Goal: Transaction & Acquisition: Purchase product/service

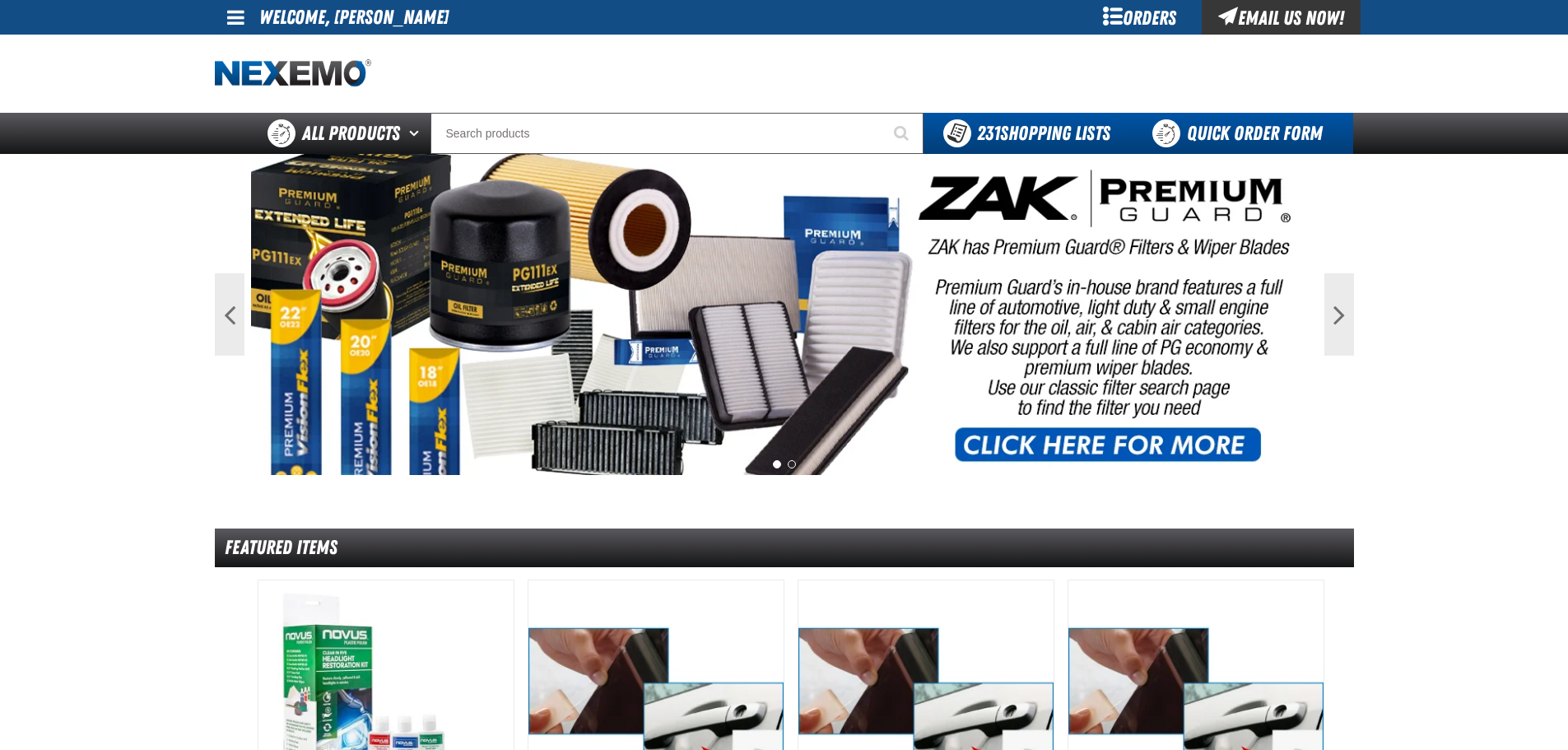
click at [1224, 119] on link "Quick Order Form" at bounding box center [1240, 133] width 223 height 42
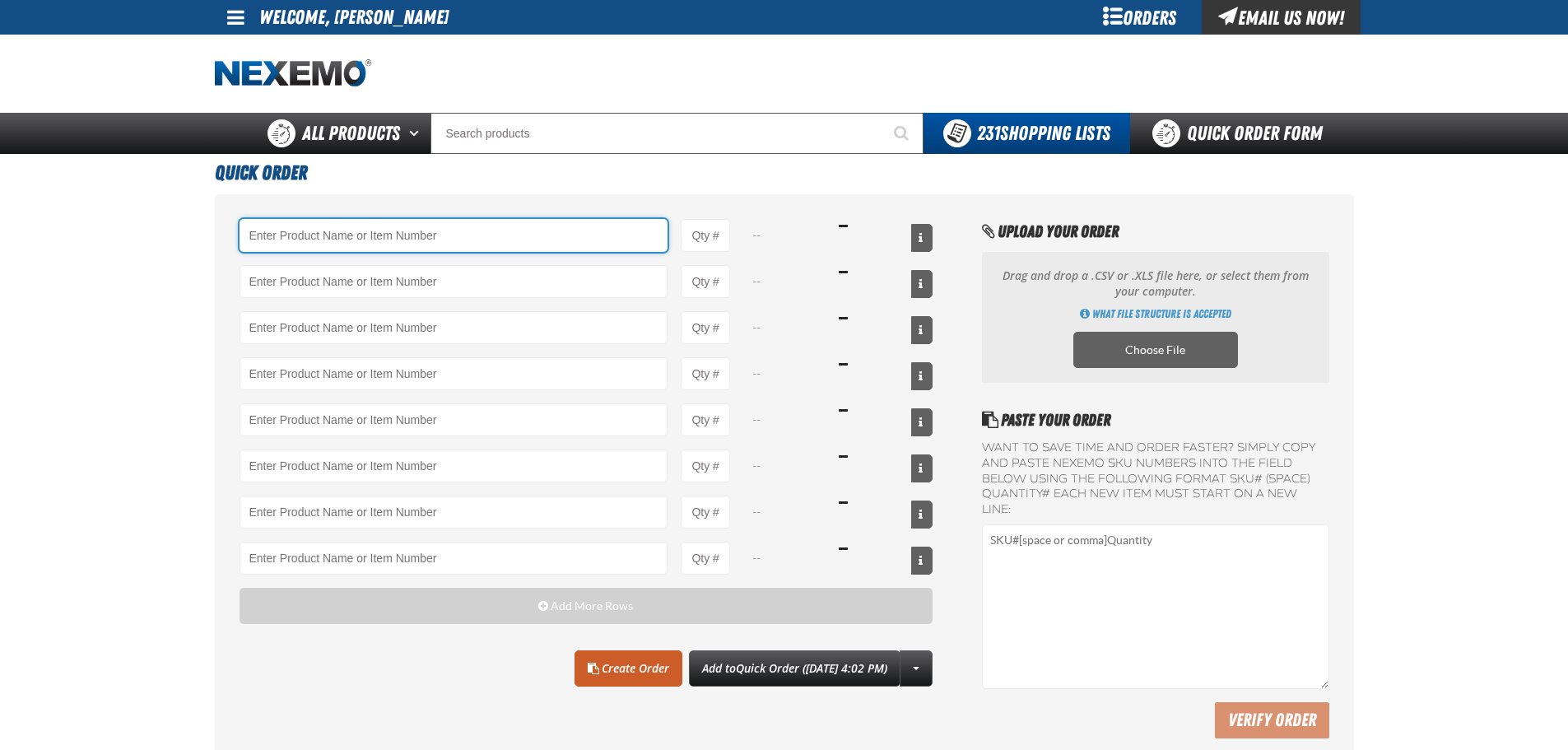
click at [468, 236] on input "Product" at bounding box center [454, 236] width 429 height 33
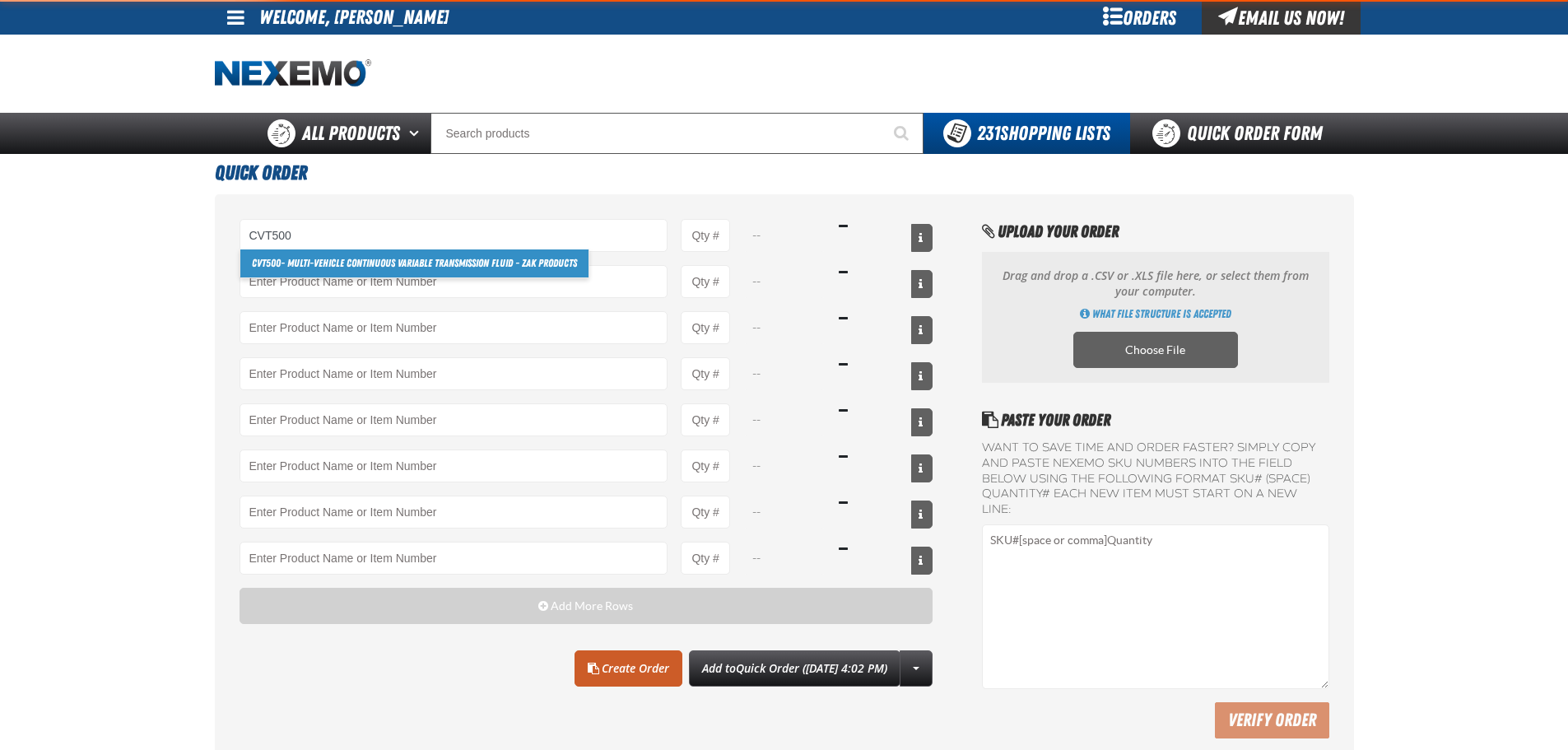
click at [348, 261] on link "CVT500 - Multi-Vehicle Continuous Variable Transmission Fluid - ZAK Products" at bounding box center [414, 263] width 348 height 28
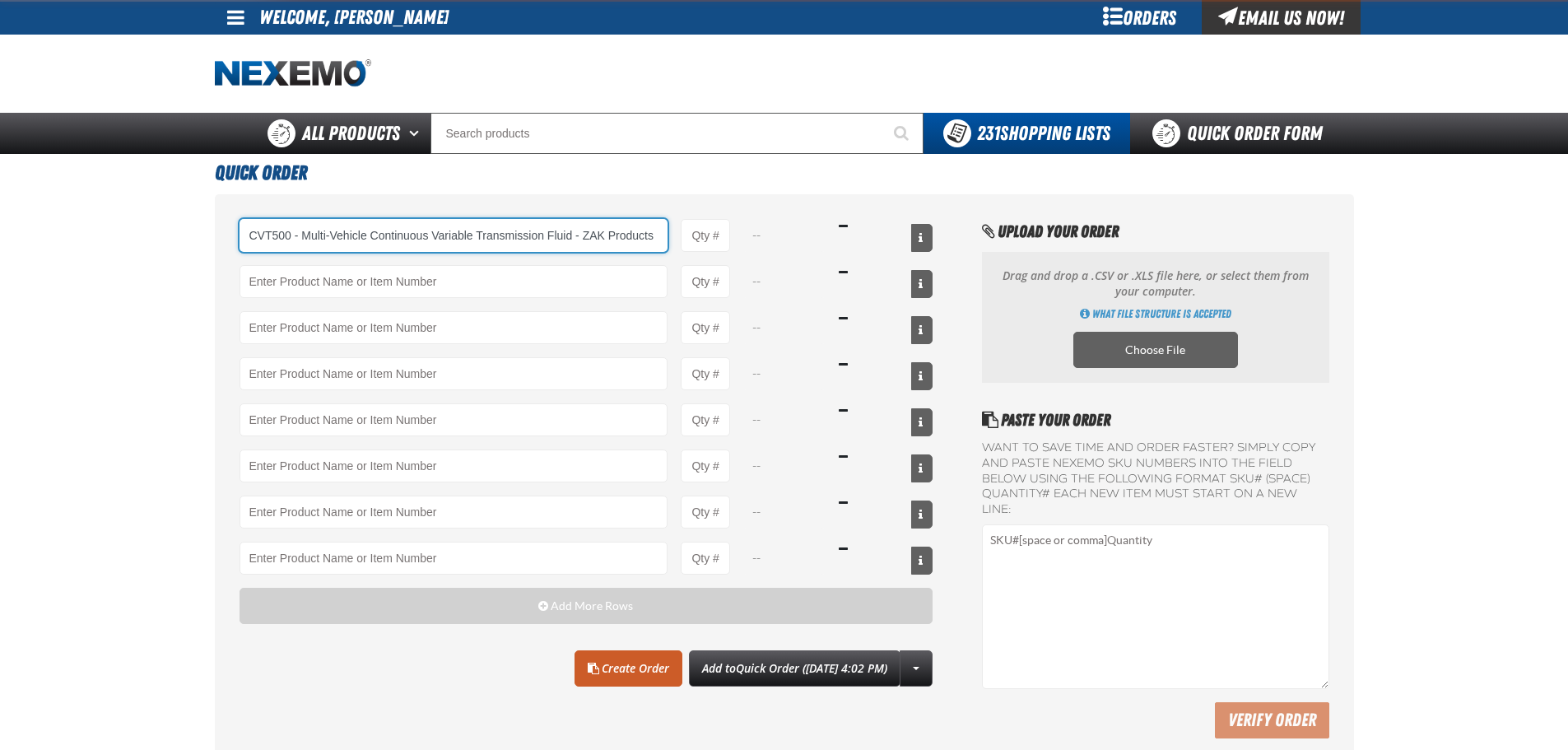
type input "CVT500 - Multi-Vehicle Continuous Variable Transmission Fluid - ZAK Products"
type input "1"
select select "bottle"
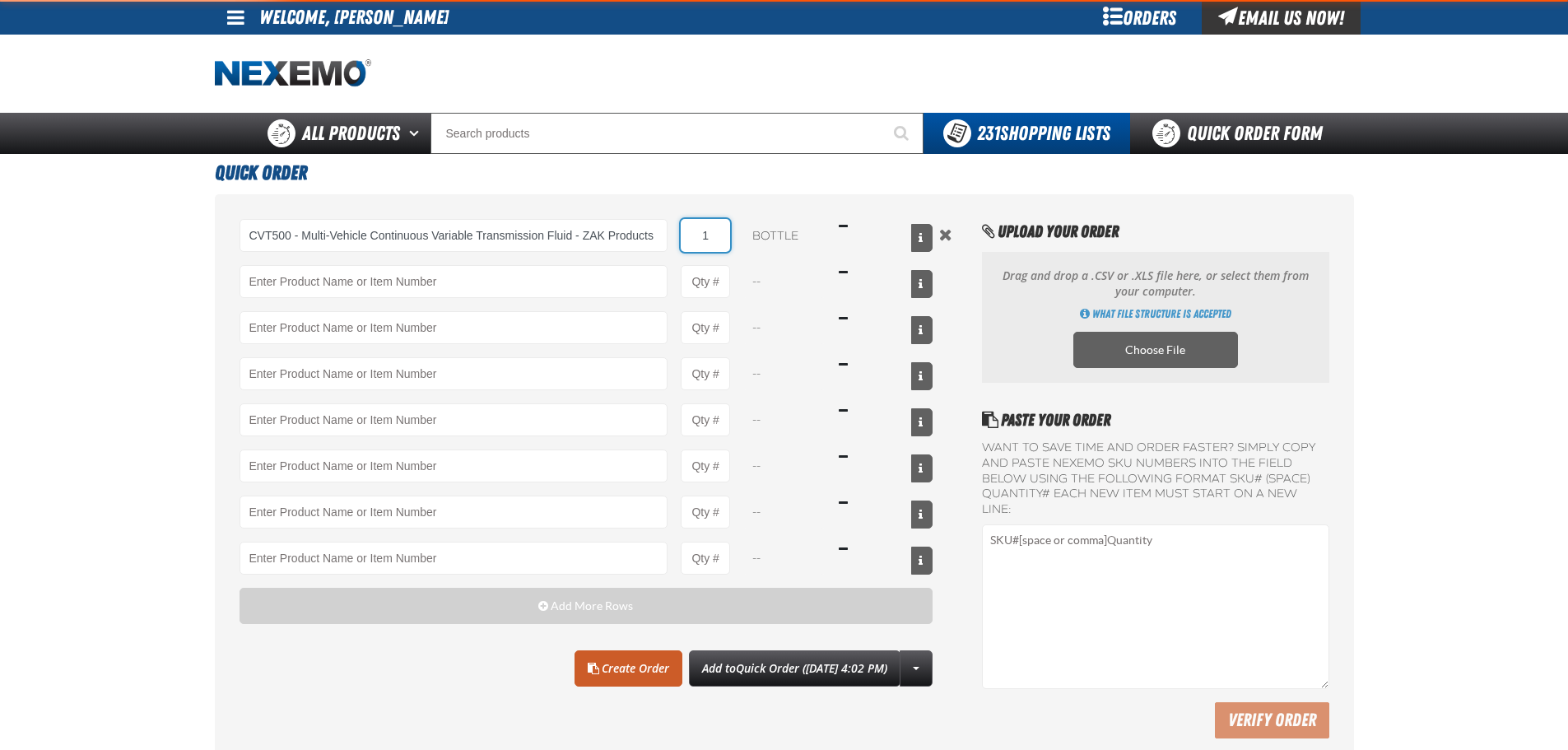
type input "CVT500 - Multi-Vehicle Continuous Variable Transmission Fluid - ZAK Products"
drag, startPoint x: 708, startPoint y: 240, endPoint x: 691, endPoint y: 243, distance: 17.3
click at [691, 243] on input "1" at bounding box center [704, 236] width 49 height 33
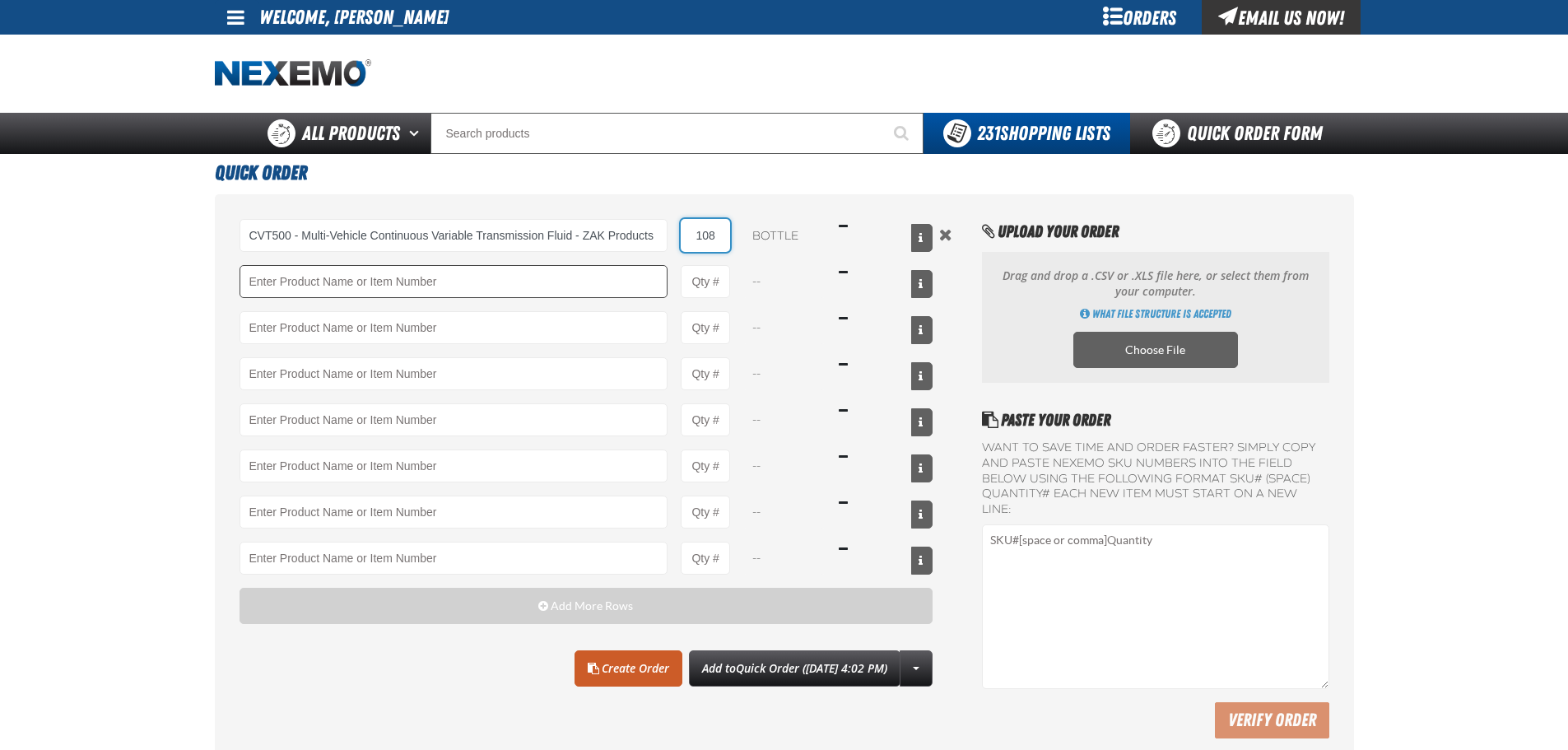
type input "108"
click at [539, 290] on input "Product" at bounding box center [454, 281] width 429 height 33
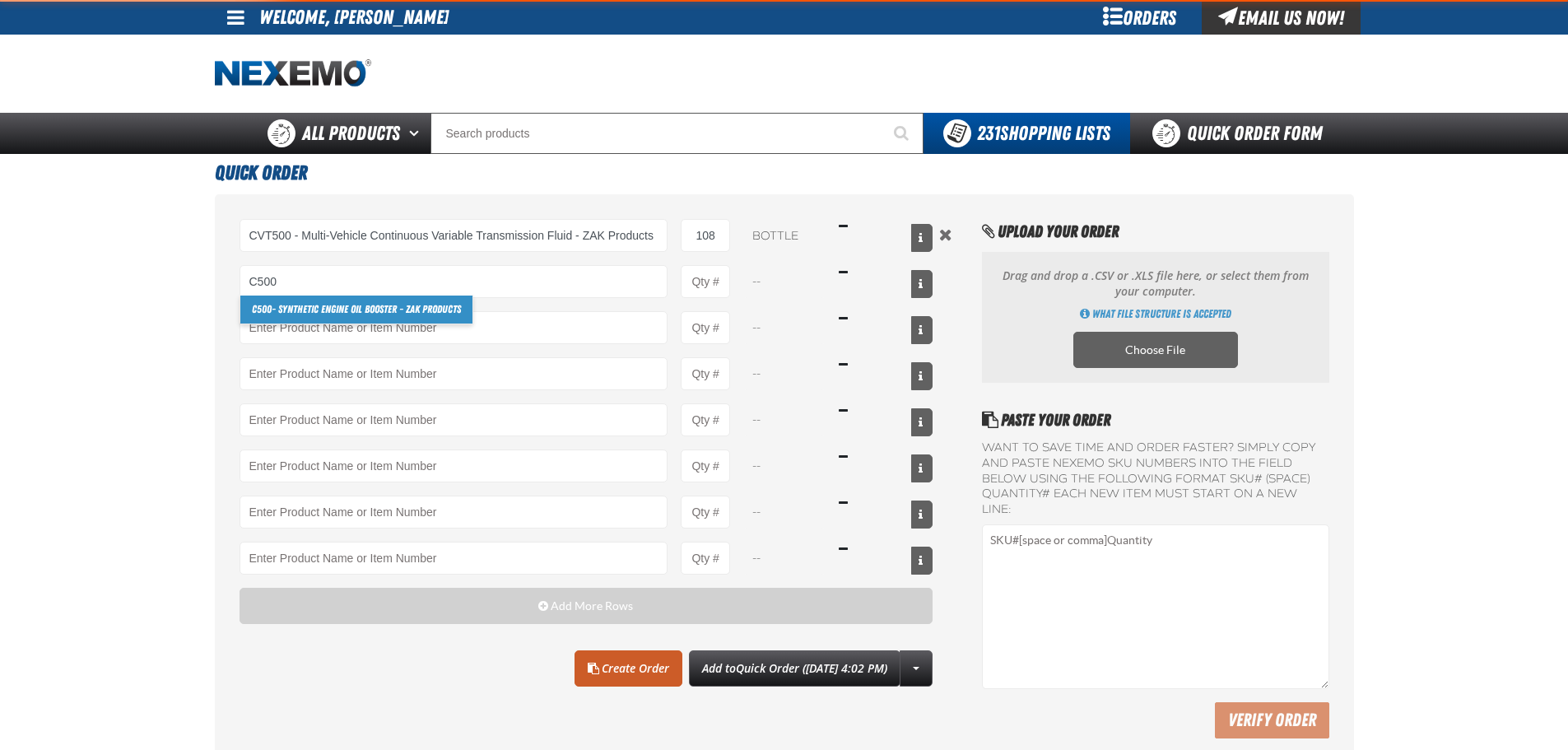
click at [331, 312] on link "C500 - Synthetic Engine Oil Booster - ZAK Products" at bounding box center [356, 309] width 232 height 28
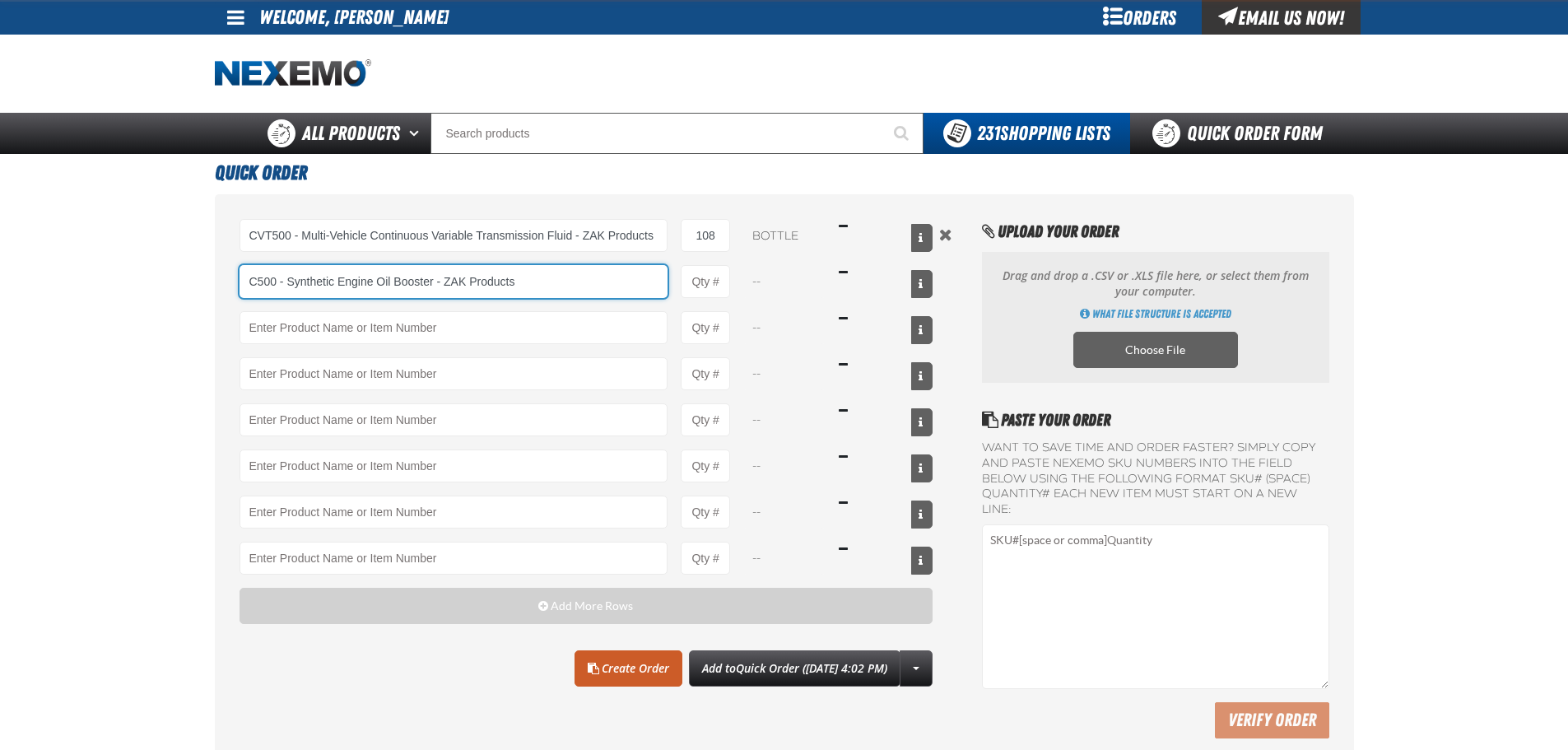
type input "C500 - Synthetic Engine Oil Booster - ZAK Products"
type input "1"
select select "bottle"
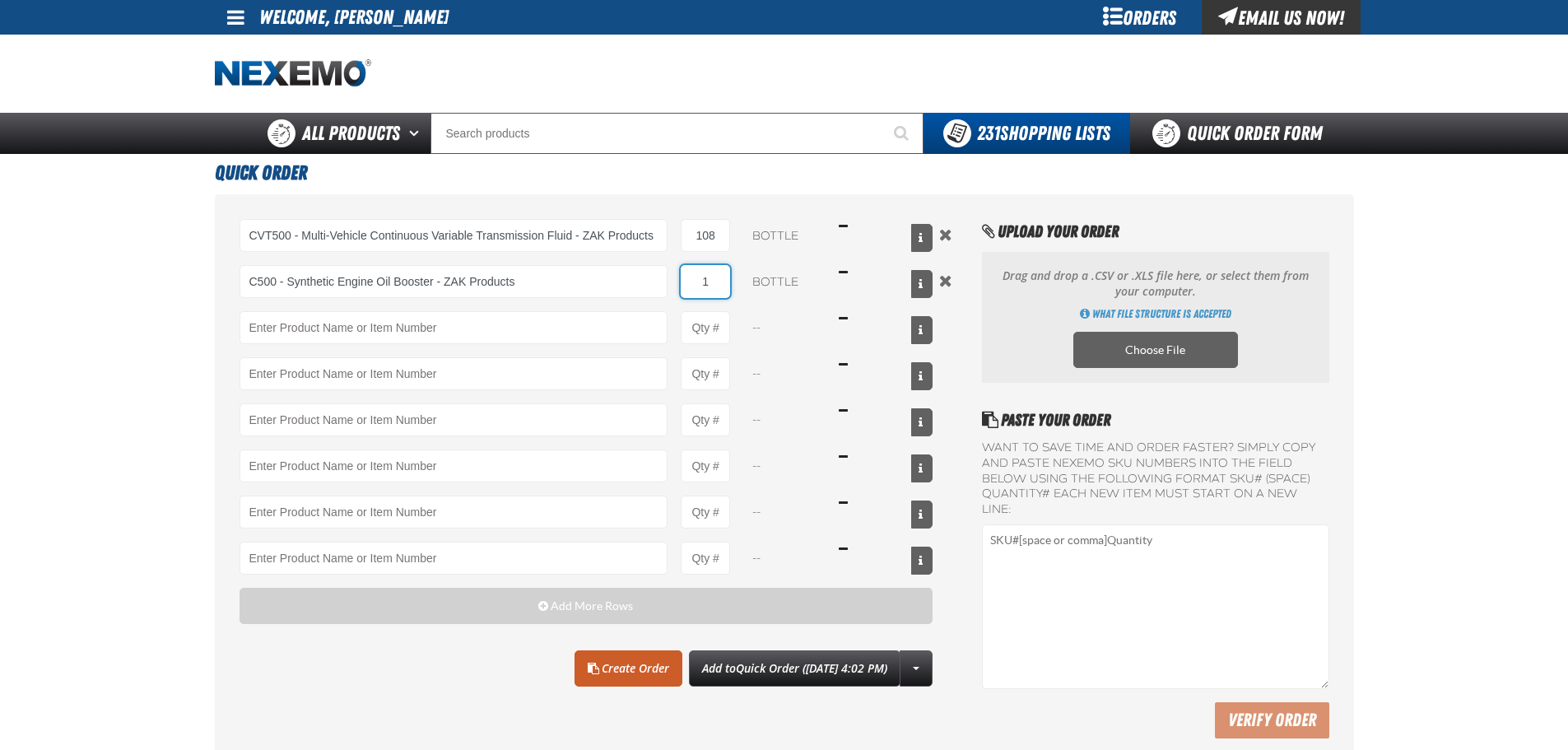
type input "C500 - Synthetic Engine Oil Booster - ZAK Products"
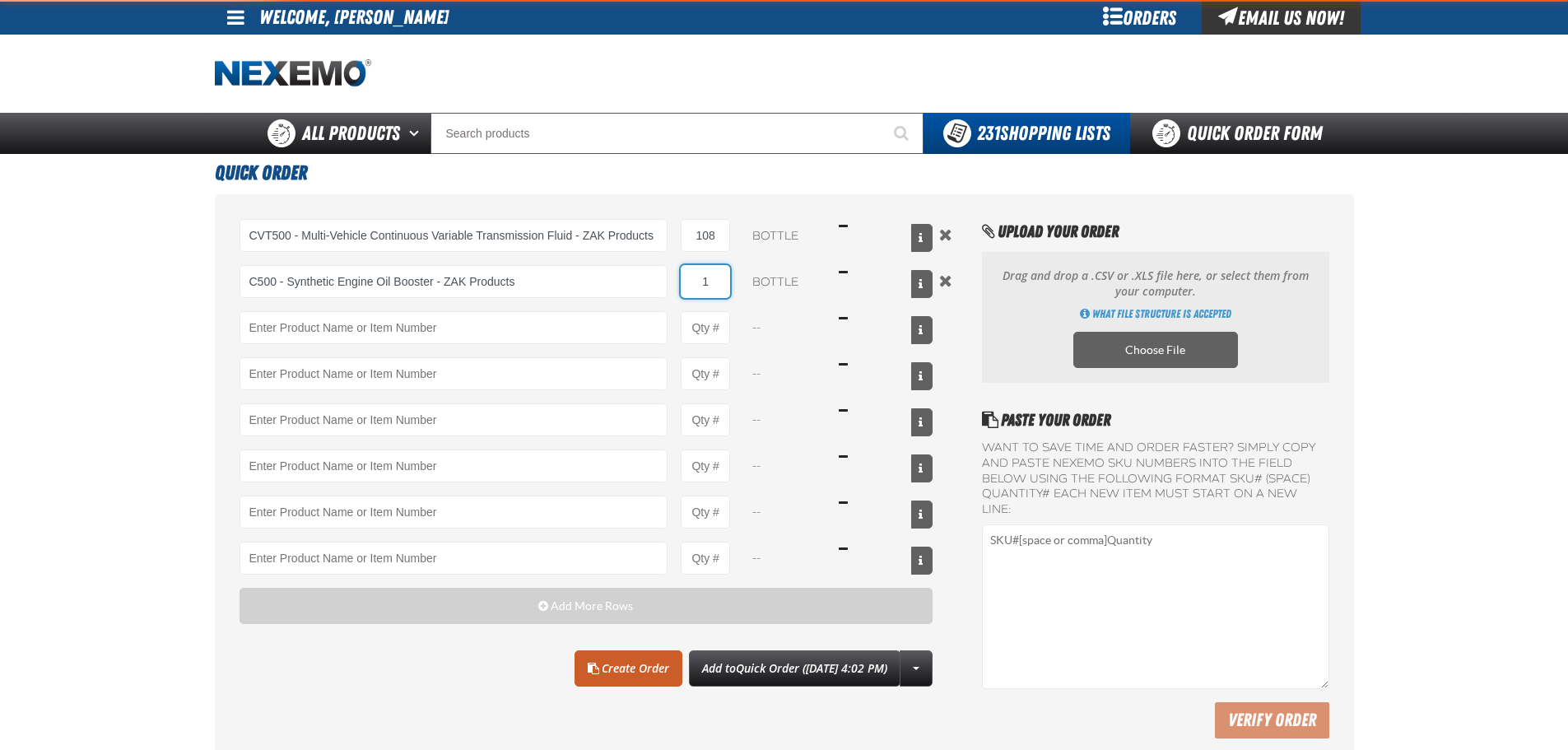
drag, startPoint x: 712, startPoint y: 282, endPoint x: 678, endPoint y: 288, distance: 34.5
click at [678, 288] on div "C500 - Synthetic Engine Oil Booster - ZAK Products C500 - Synthetic Engine Oil …" at bounding box center [586, 281] width 694 height 33
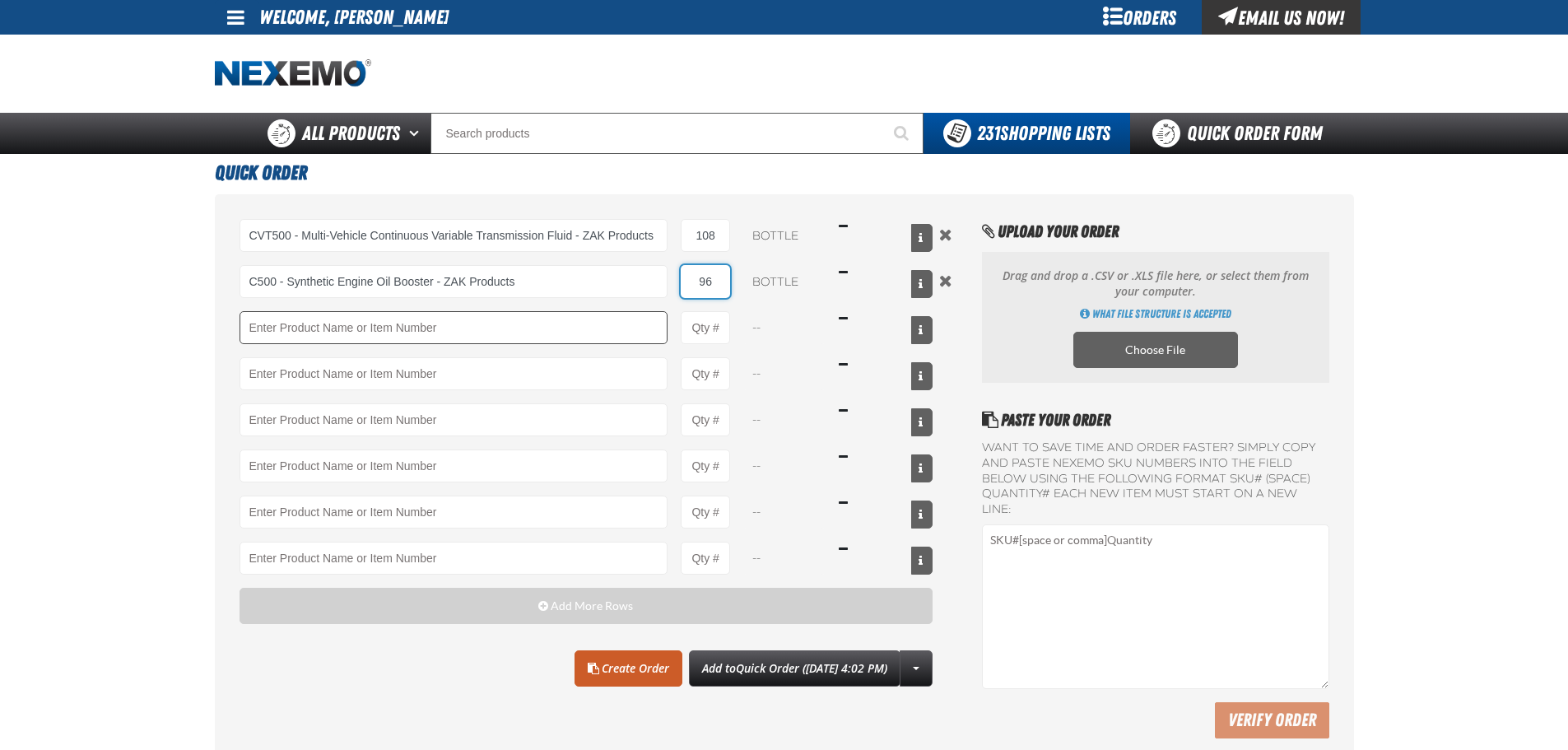
type input "96"
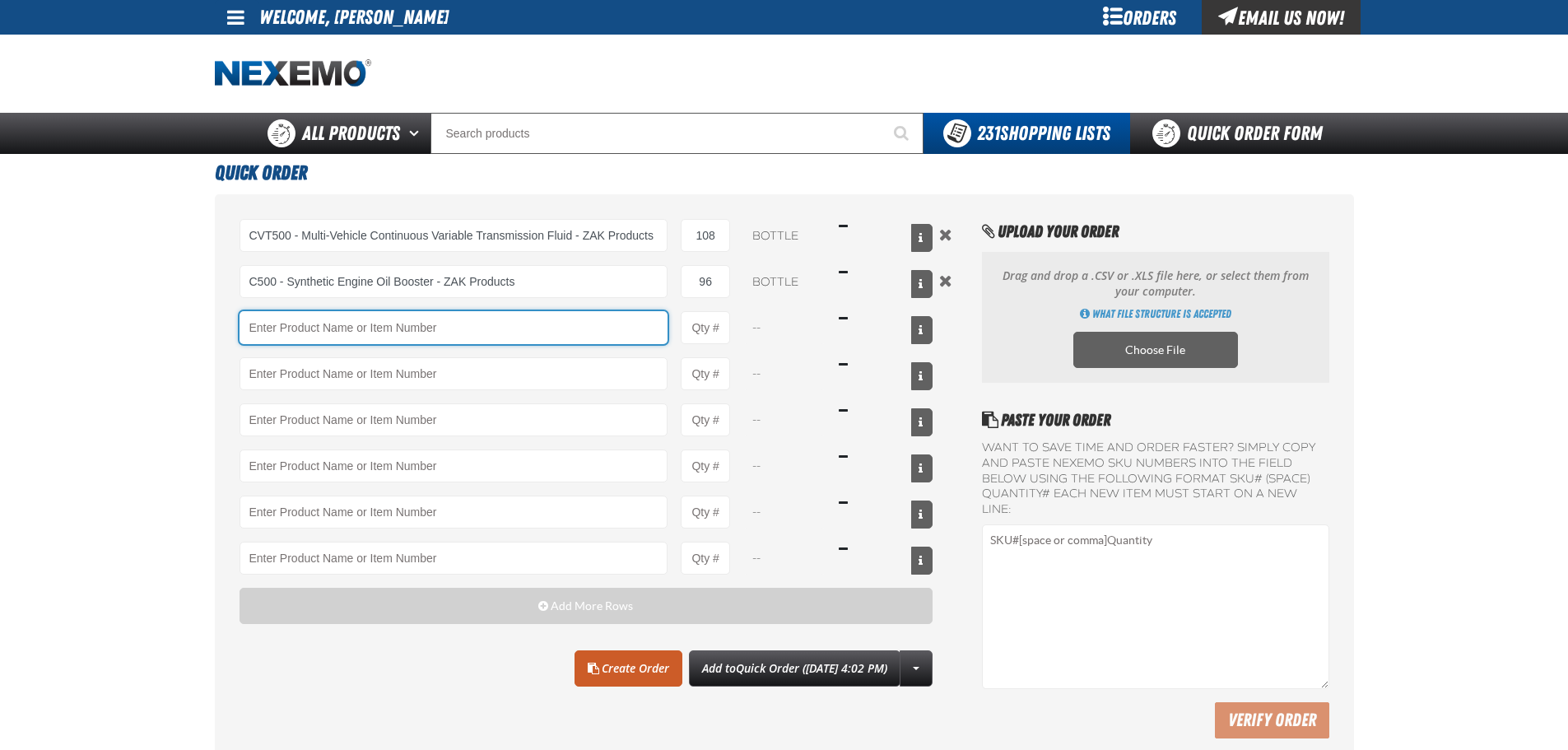
click at [539, 336] on input "Product" at bounding box center [454, 328] width 429 height 33
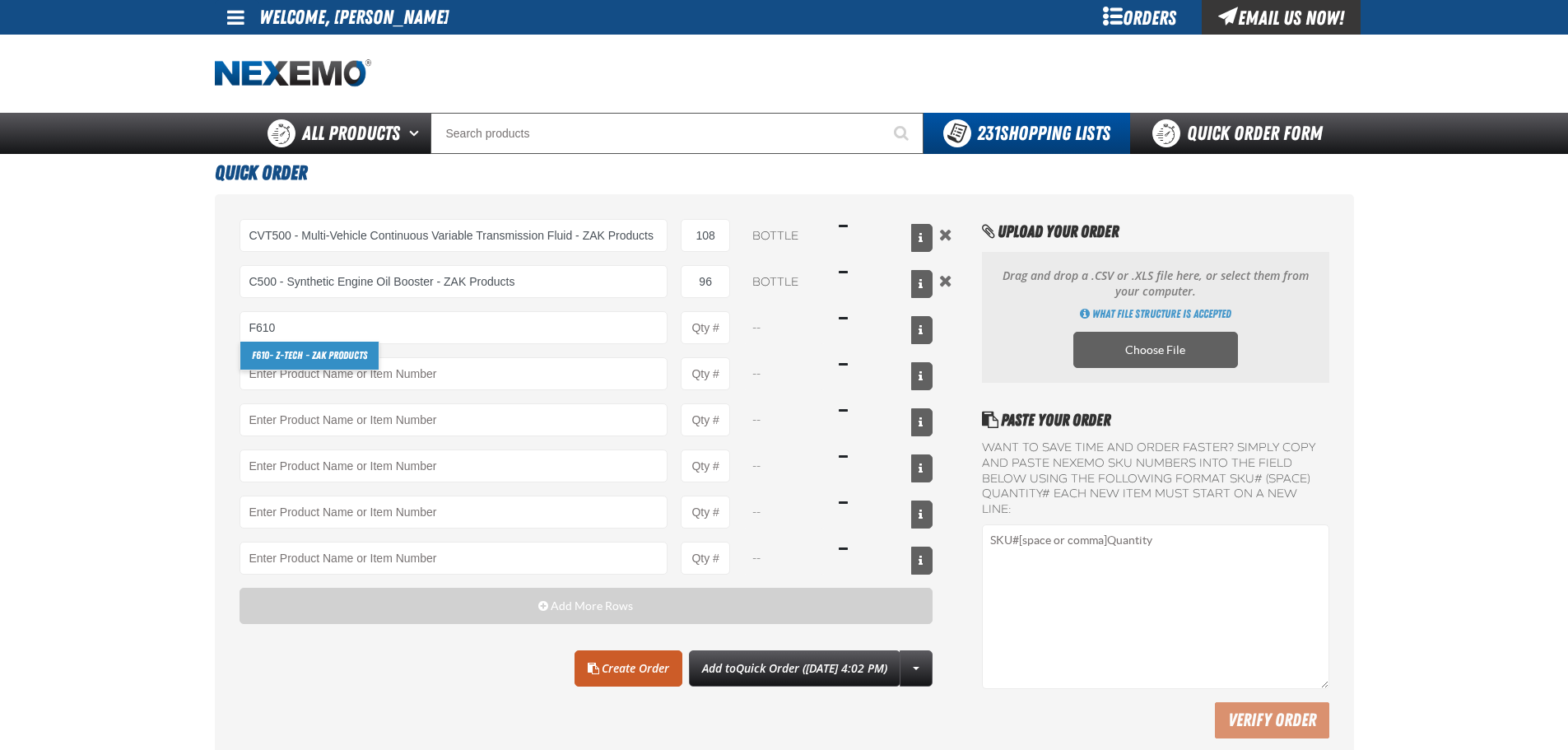
click at [330, 357] on link "F610 - Z-Tech - ZAK Products" at bounding box center [309, 355] width 138 height 28
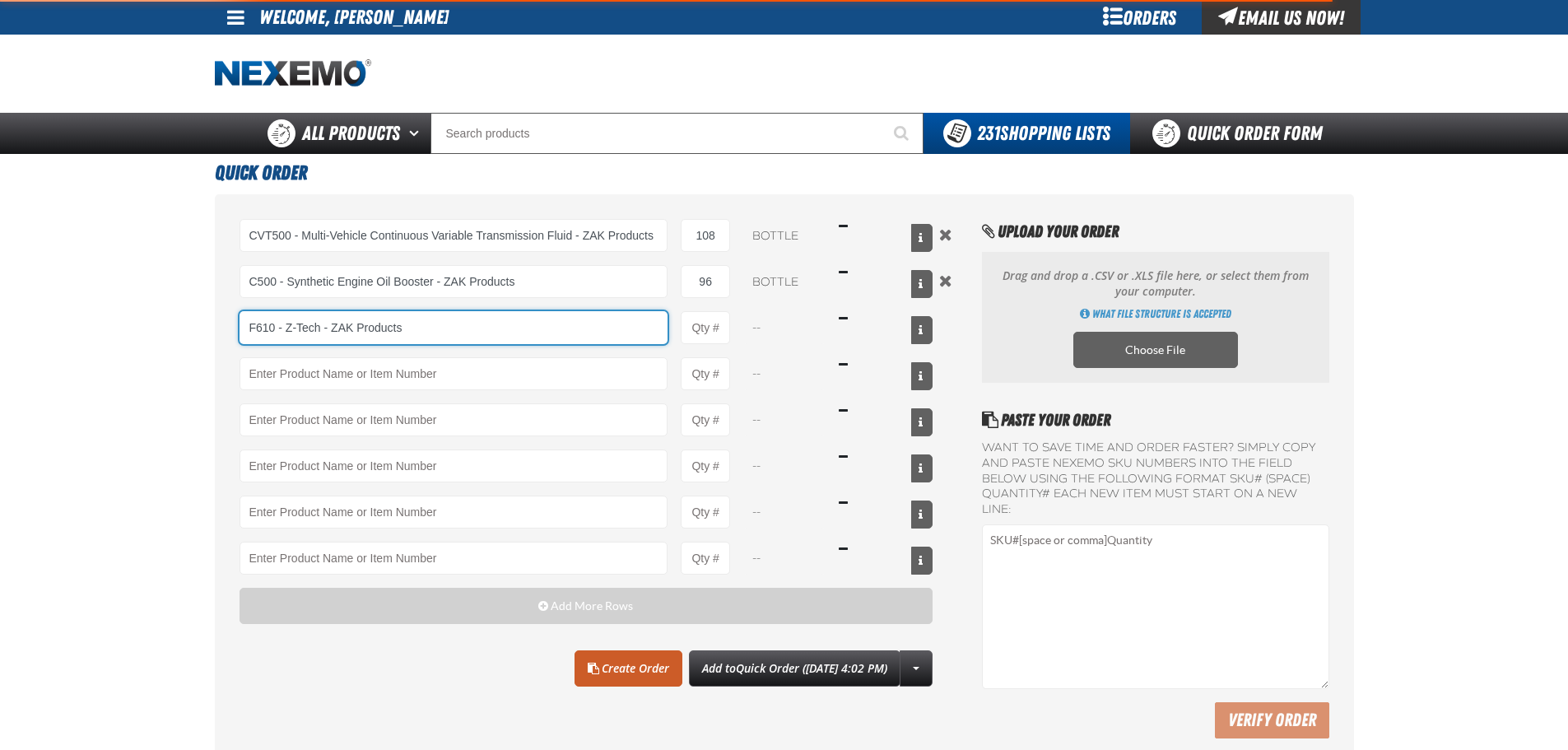
type input "F610 - Z-Tech - ZAK Products"
type input "1"
select select "bottle"
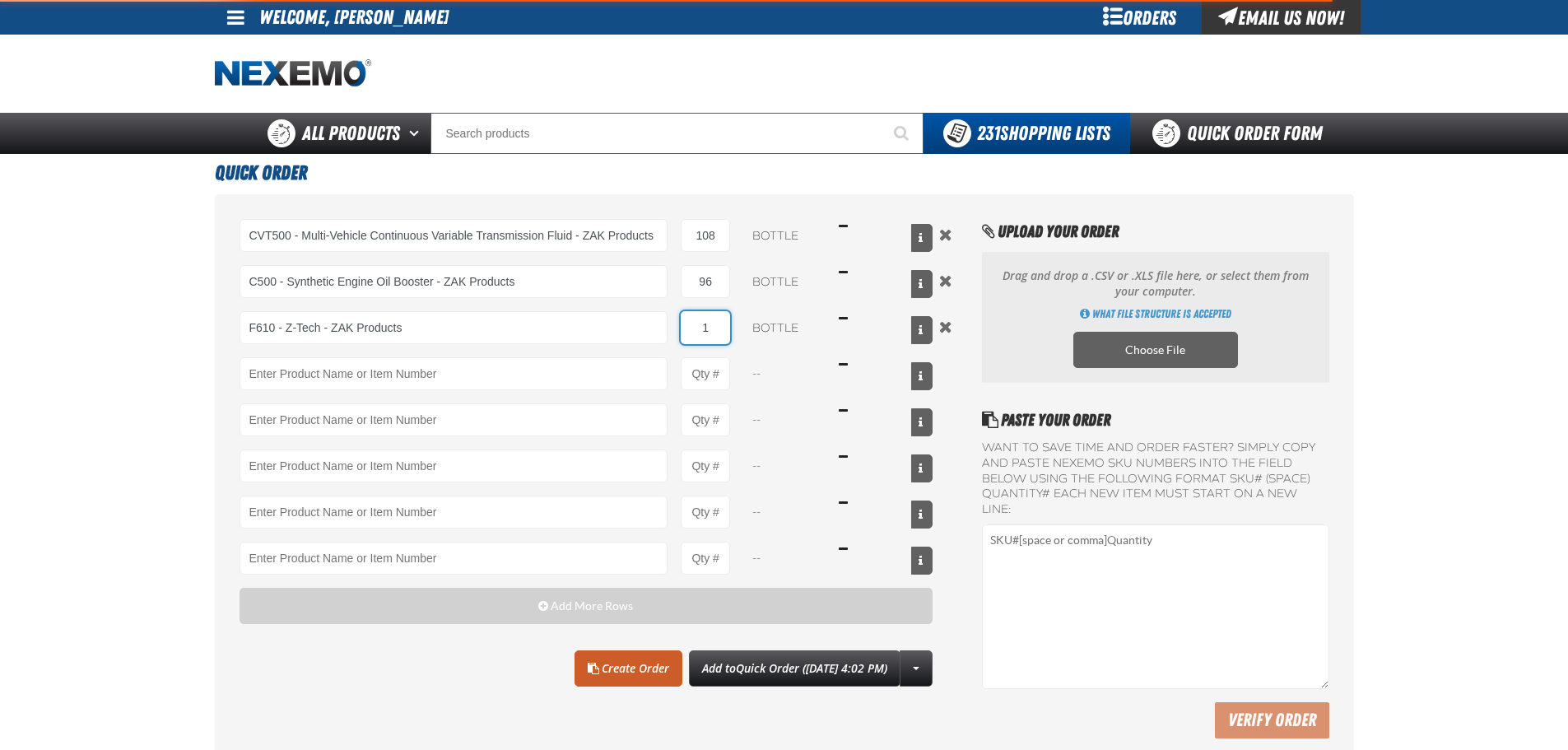
type input "F610 - Z-Tech - ZAK Products"
drag, startPoint x: 705, startPoint y: 334, endPoint x: 724, endPoint y: 335, distance: 19.0
click at [724, 335] on input "1" at bounding box center [704, 328] width 49 height 33
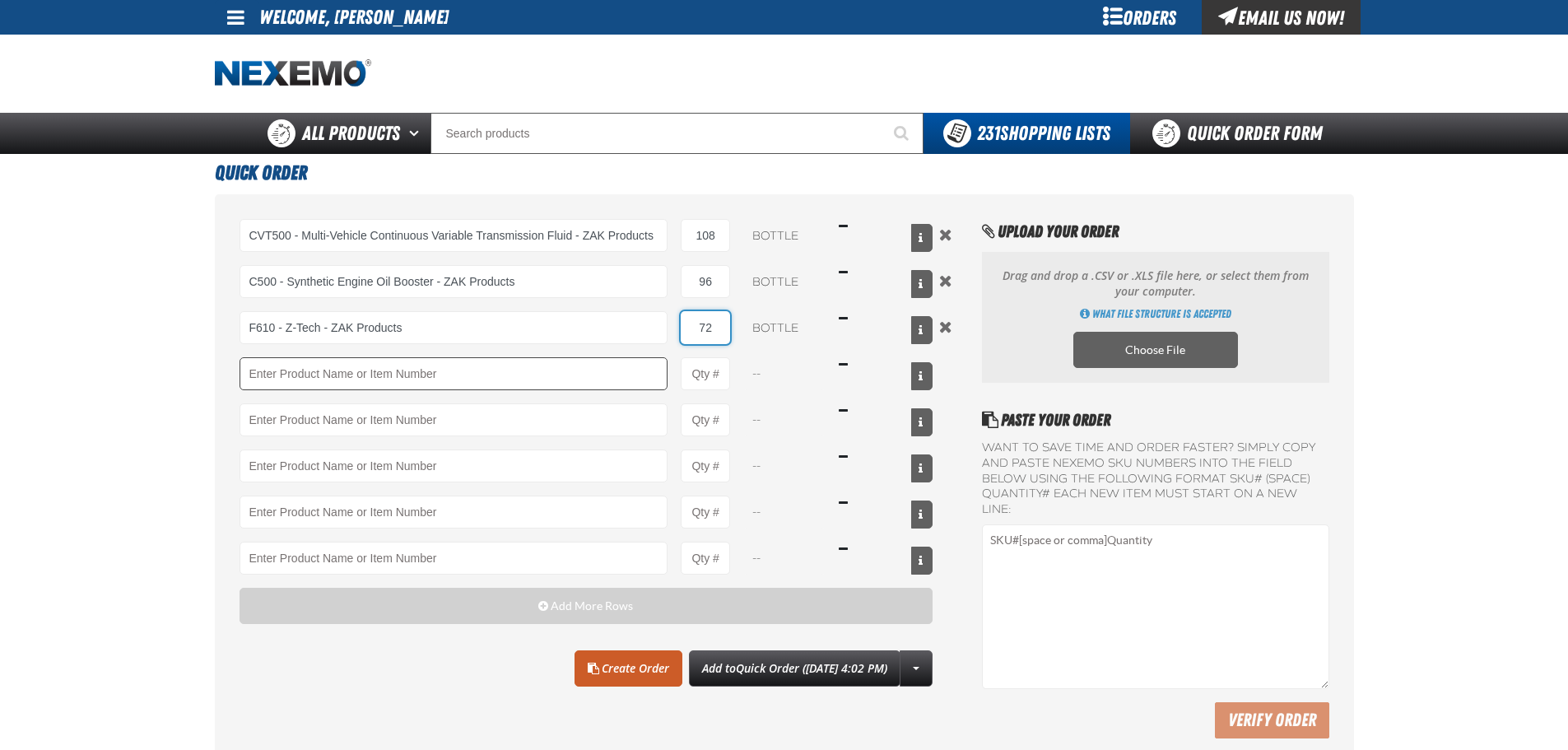
type input "72"
click at [413, 387] on input "Product" at bounding box center [454, 374] width 429 height 33
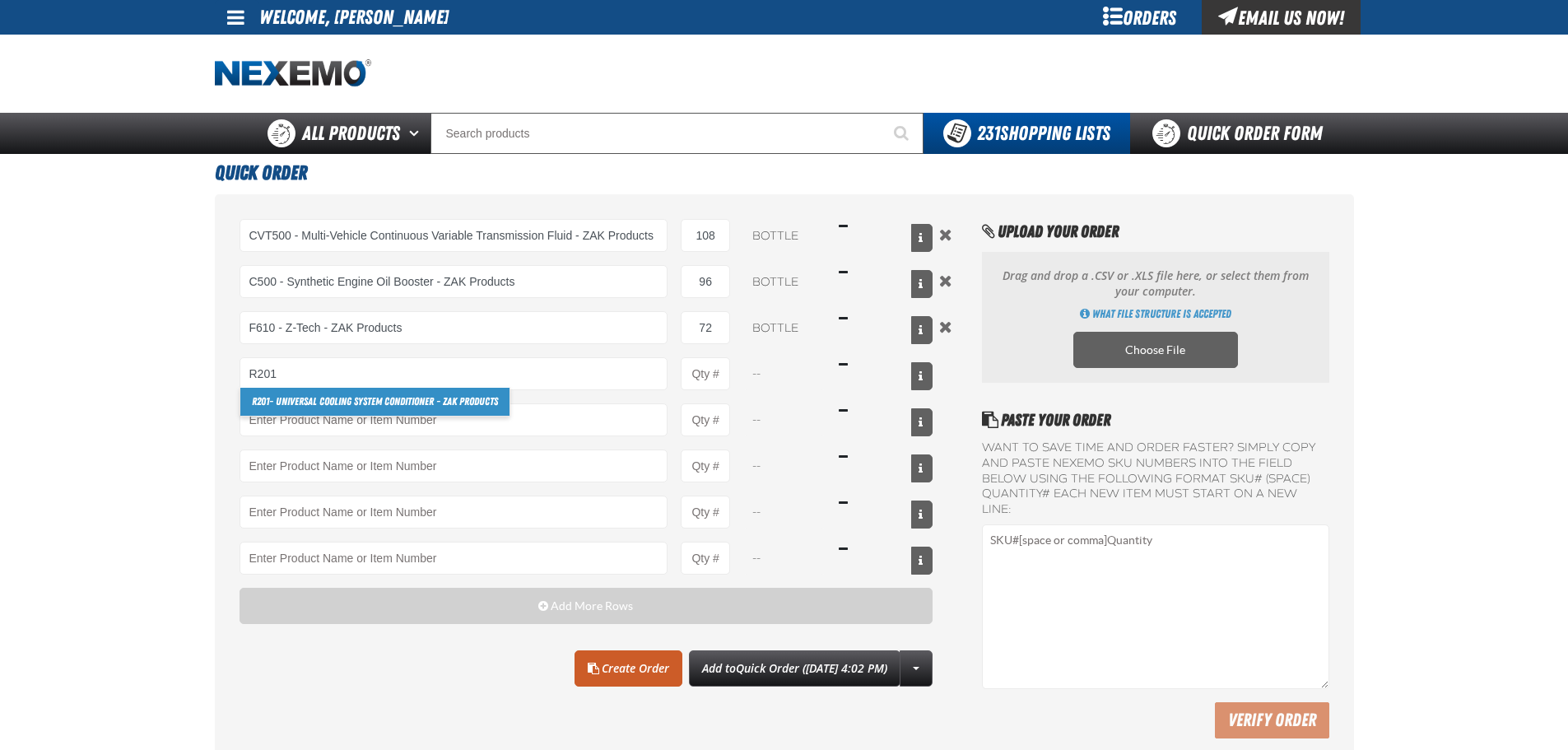
click at [325, 406] on link "R201 - Universal Cooling System Conditioner - ZAK Products" at bounding box center [375, 401] width 270 height 28
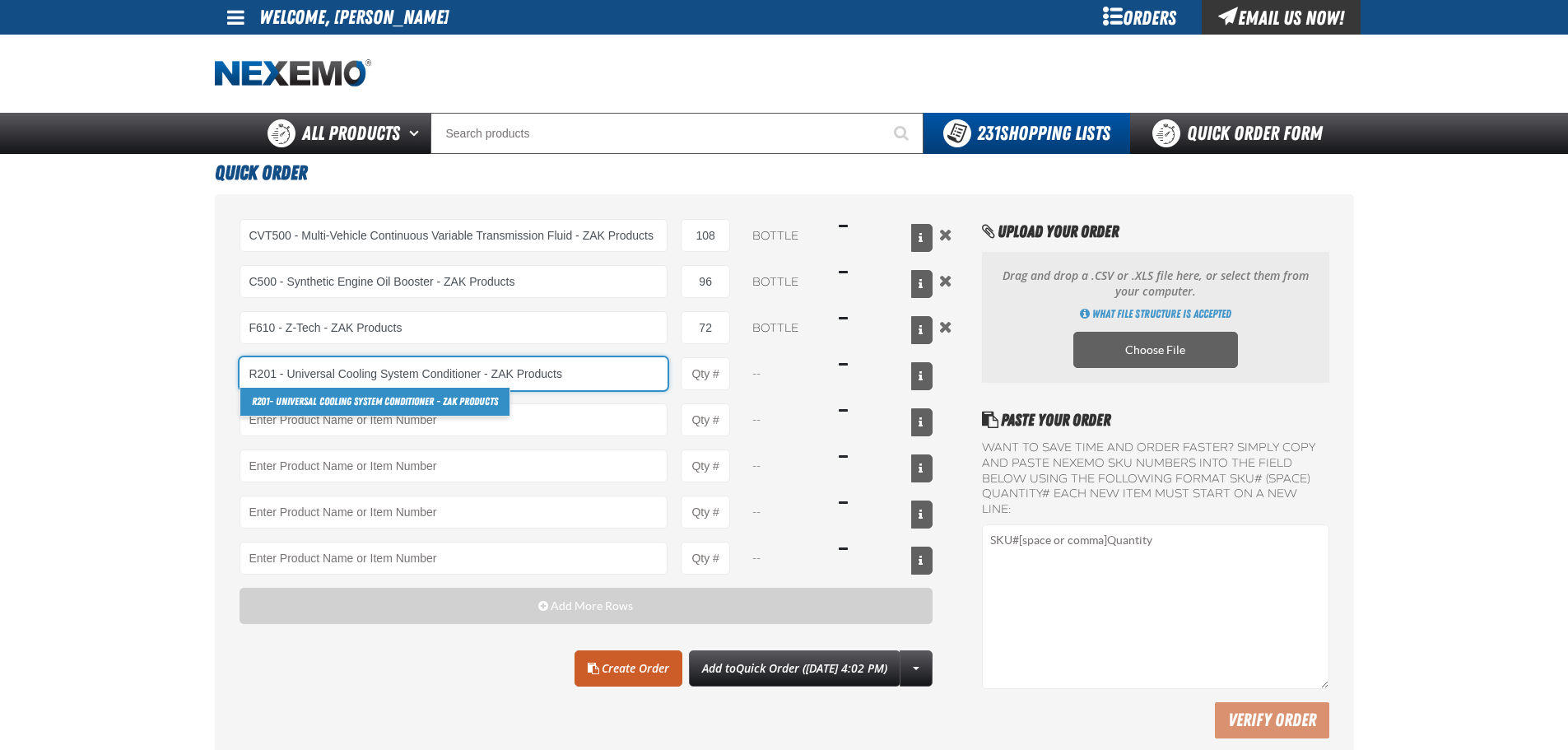
type input "R201 - Universal Cooling System Conditioner - ZAK Products"
type input "1"
select select "bottle"
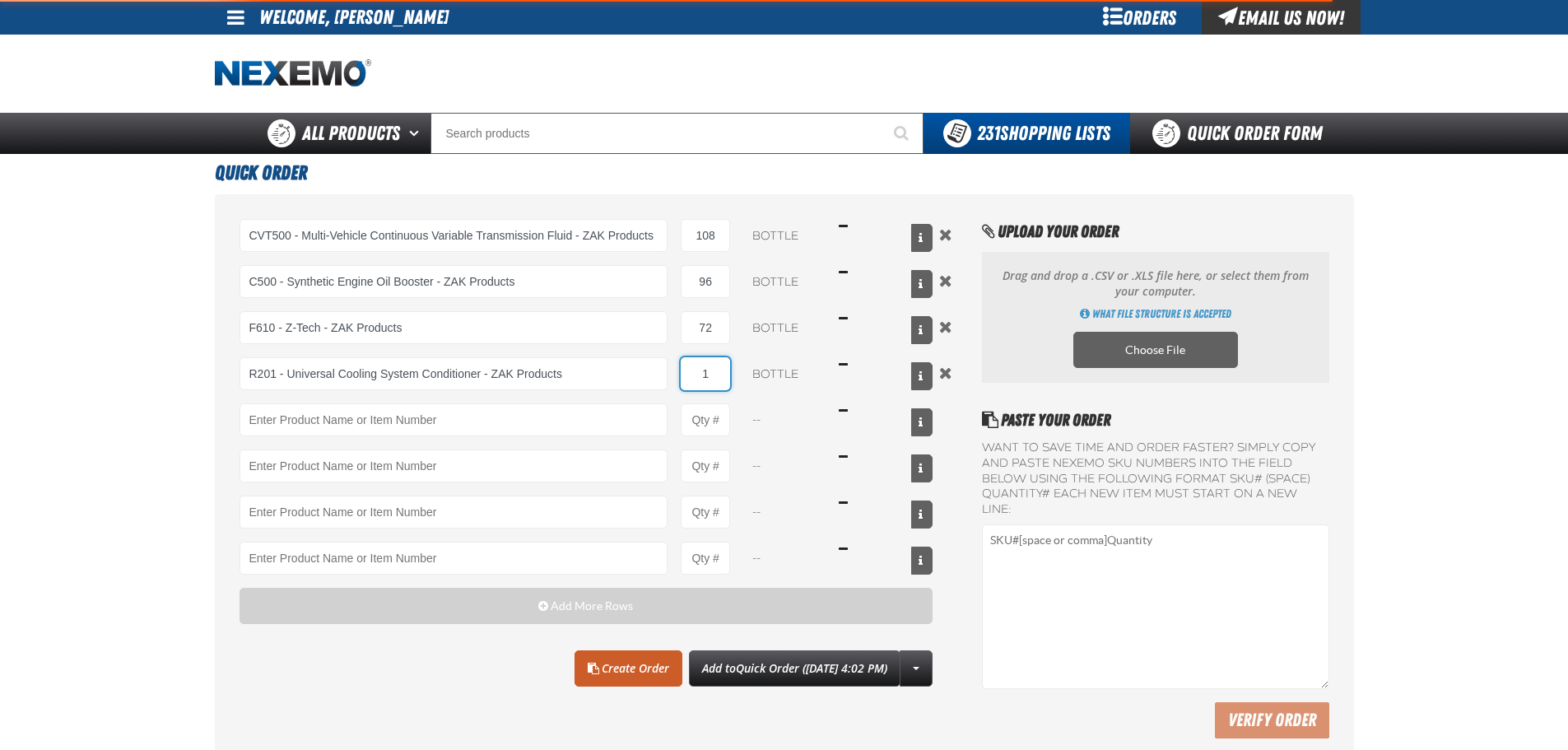
type input "R201 - Universal Cooling System Conditioner - ZAK Products"
drag, startPoint x: 718, startPoint y: 368, endPoint x: 683, endPoint y: 375, distance: 35.7
click at [686, 368] on input "1" at bounding box center [704, 374] width 49 height 33
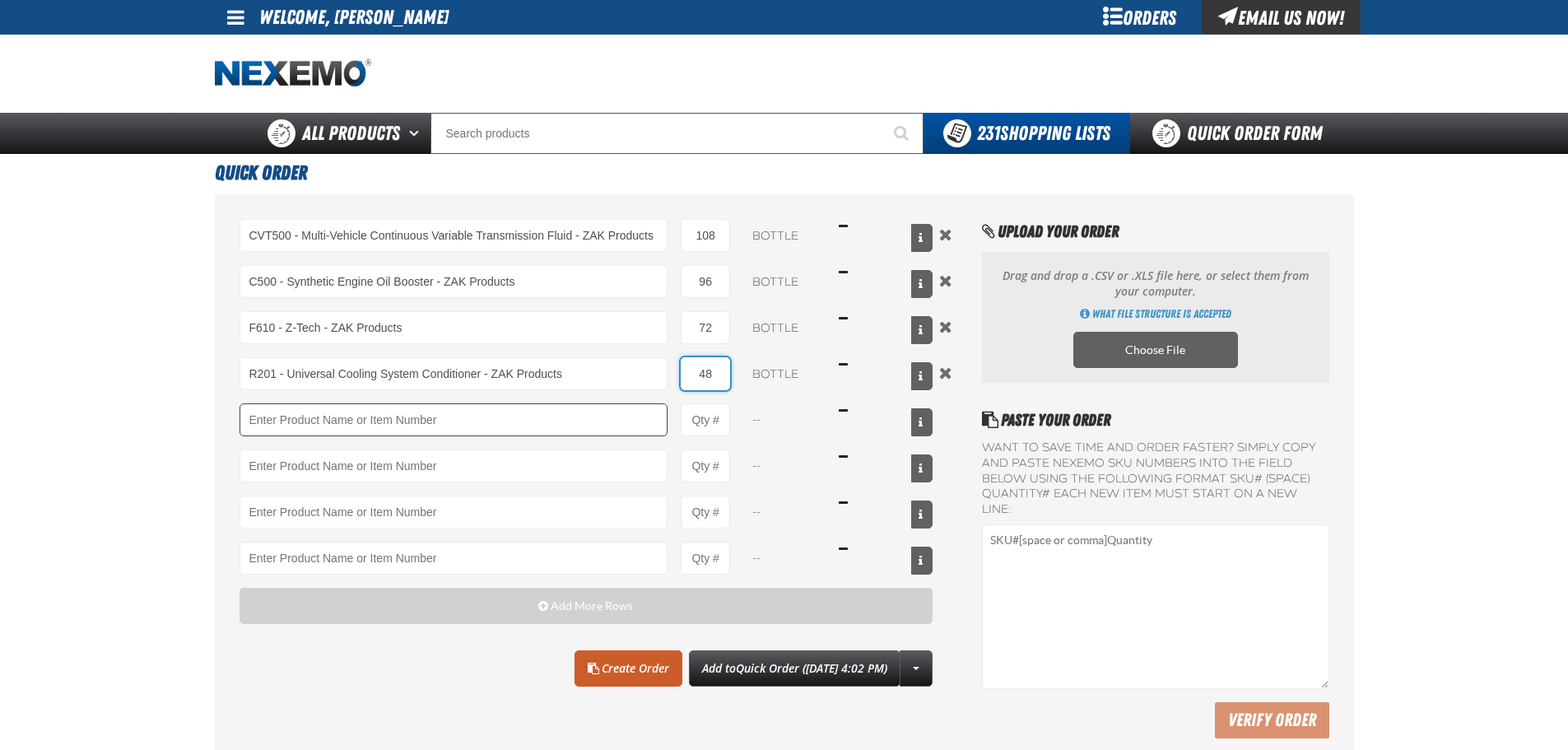
type input "48"
click at [573, 417] on input "Product" at bounding box center [454, 419] width 429 height 33
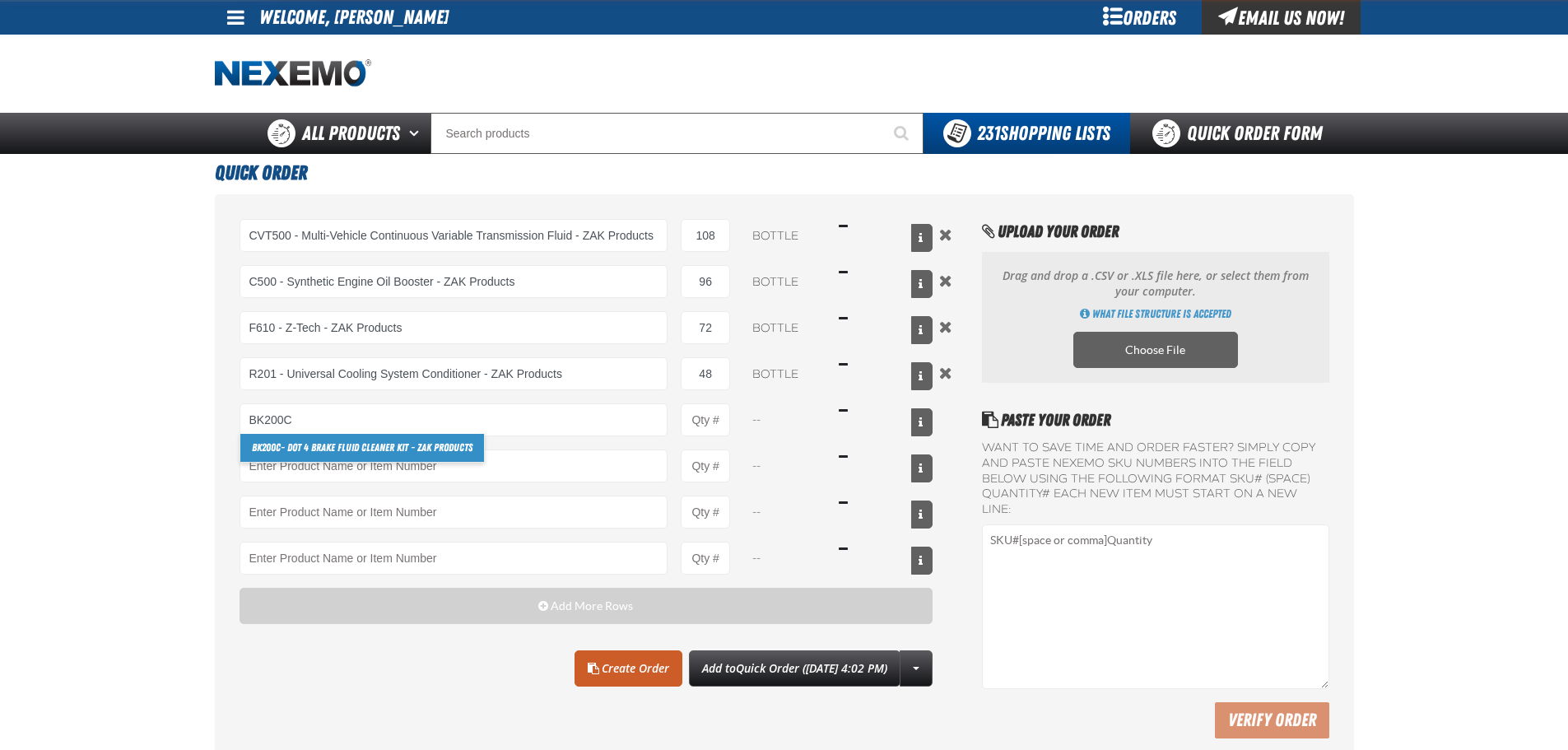
click at [328, 454] on link "BK200C - DOT 4 Brake Fluid Cleaner Kit - ZAK Products" at bounding box center [362, 447] width 243 height 28
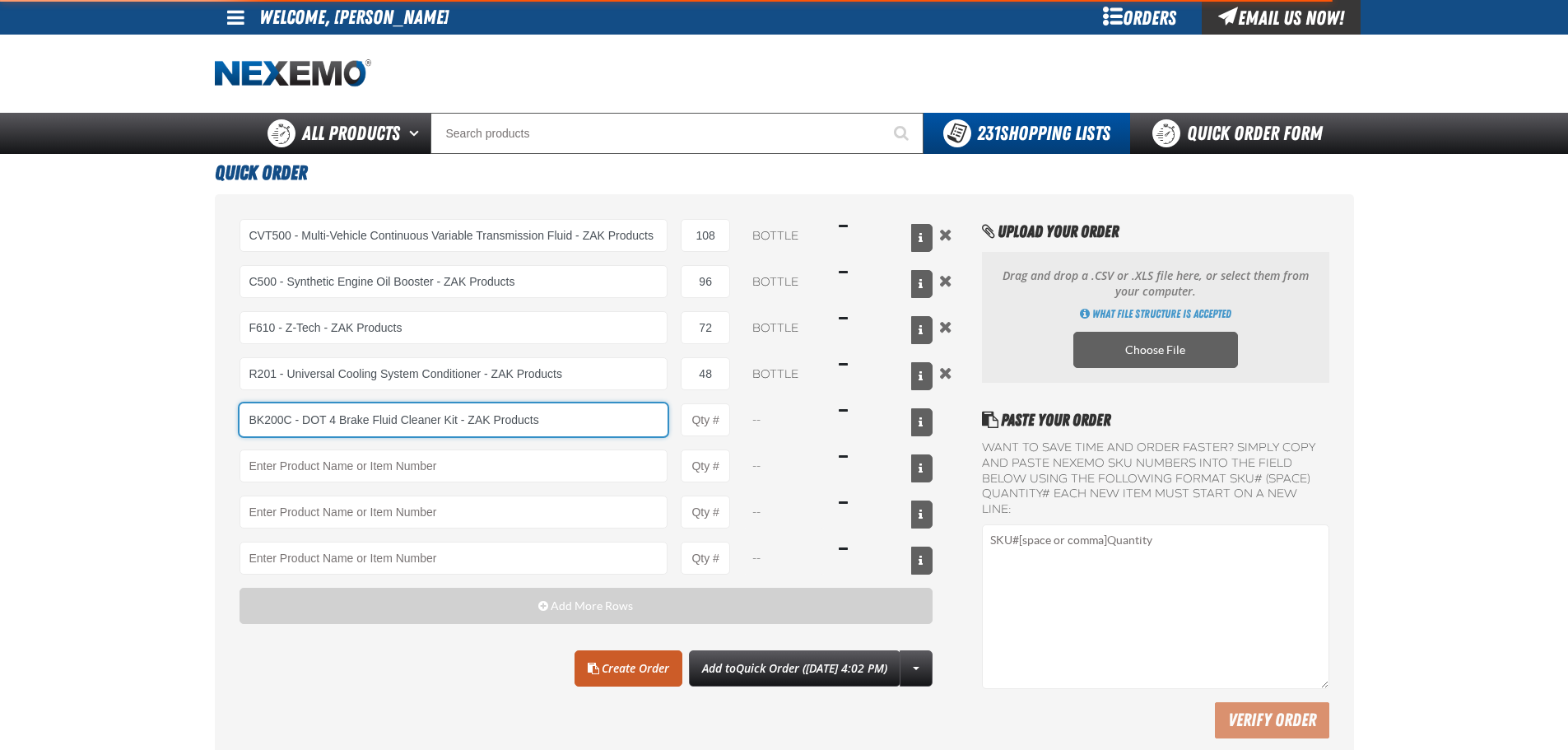
type input "BK200C - DOT 4 Brake Fluid Cleaner Kit - ZAK Products"
type input "1"
select select "kit"
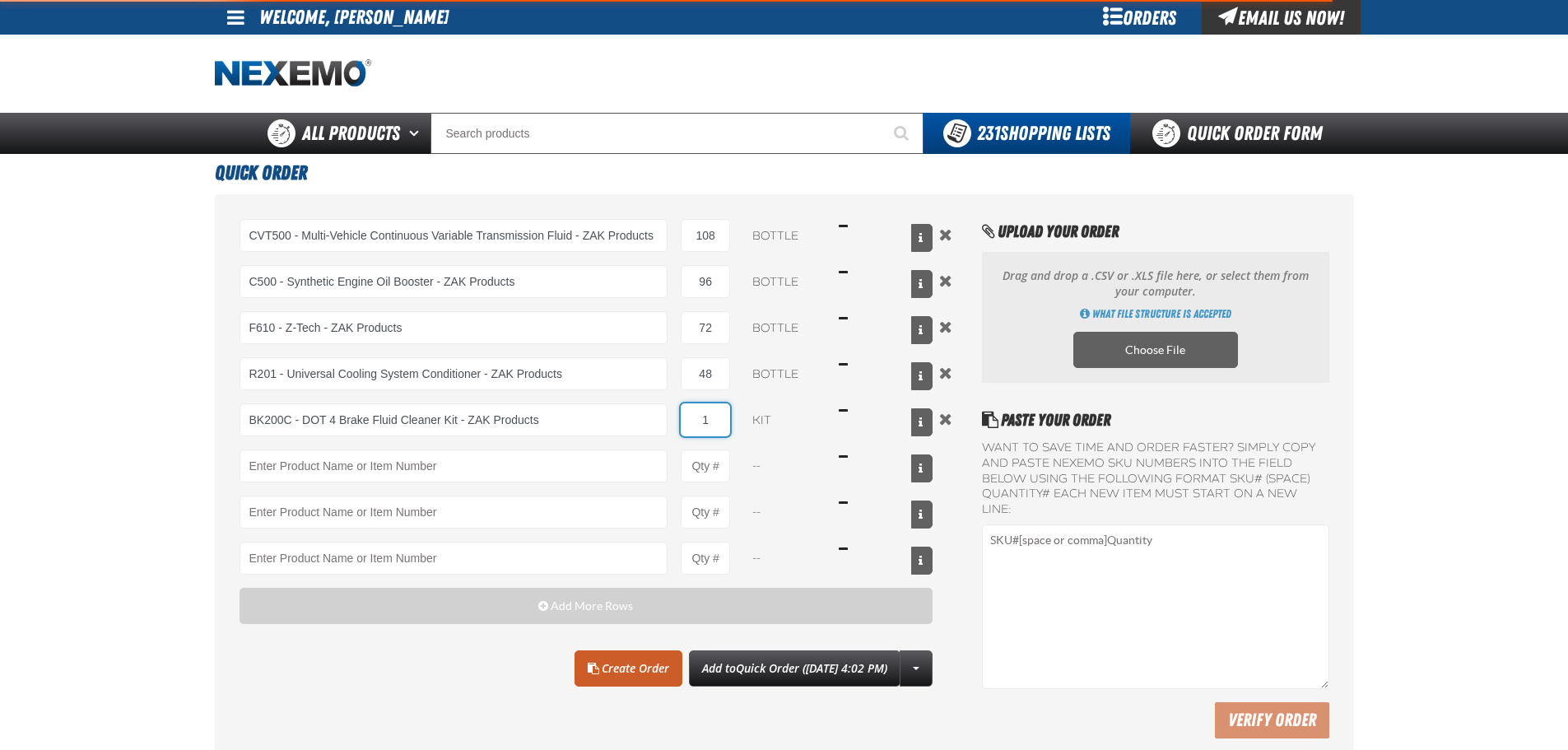
type input "BK200C - DOT 4 Brake Fluid Cleaner Kit - ZAK Products"
drag, startPoint x: 703, startPoint y: 420, endPoint x: 727, endPoint y: 423, distance: 24.2
click at [727, 423] on input "1" at bounding box center [704, 419] width 49 height 33
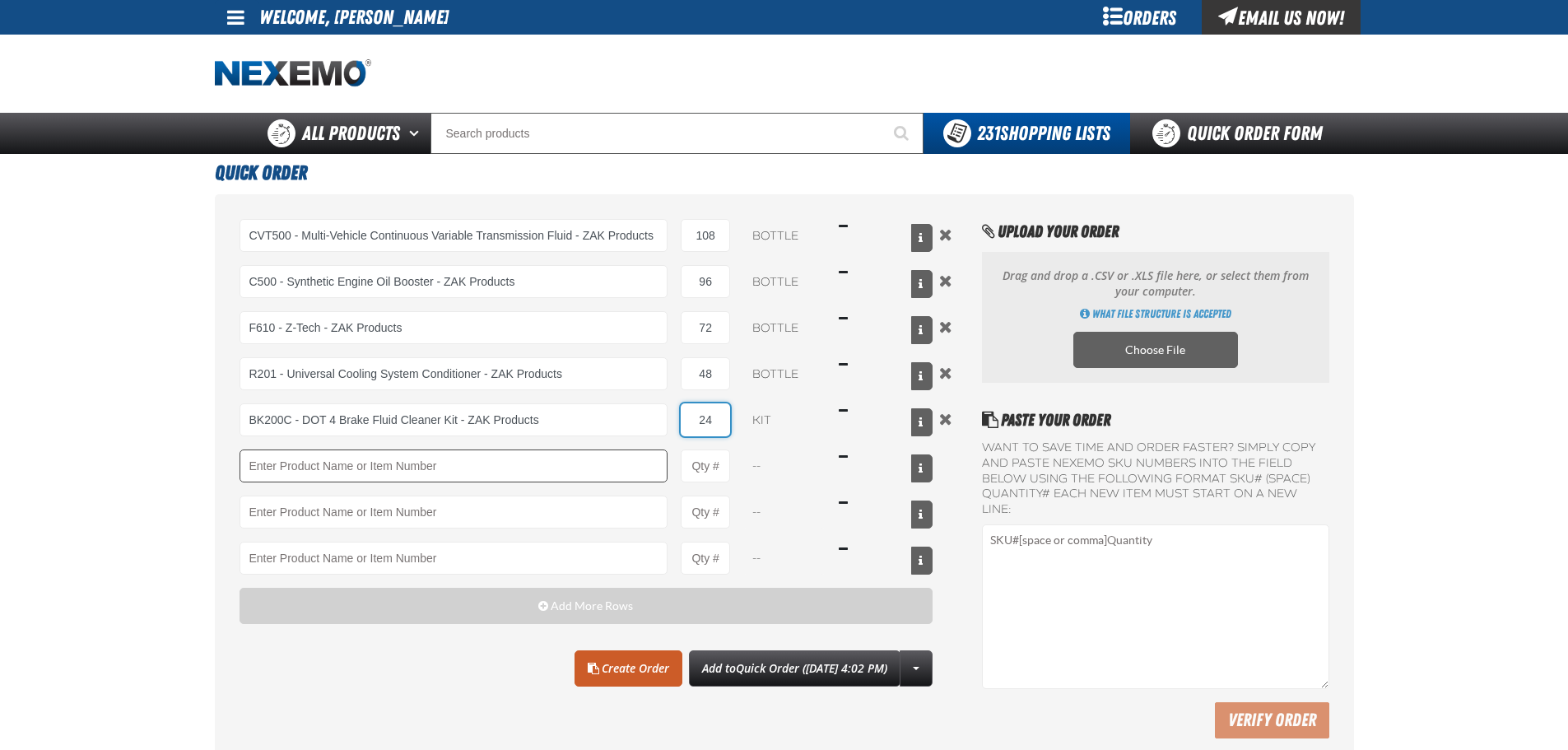
type input "24"
click at [557, 470] on input "Product" at bounding box center [454, 466] width 429 height 33
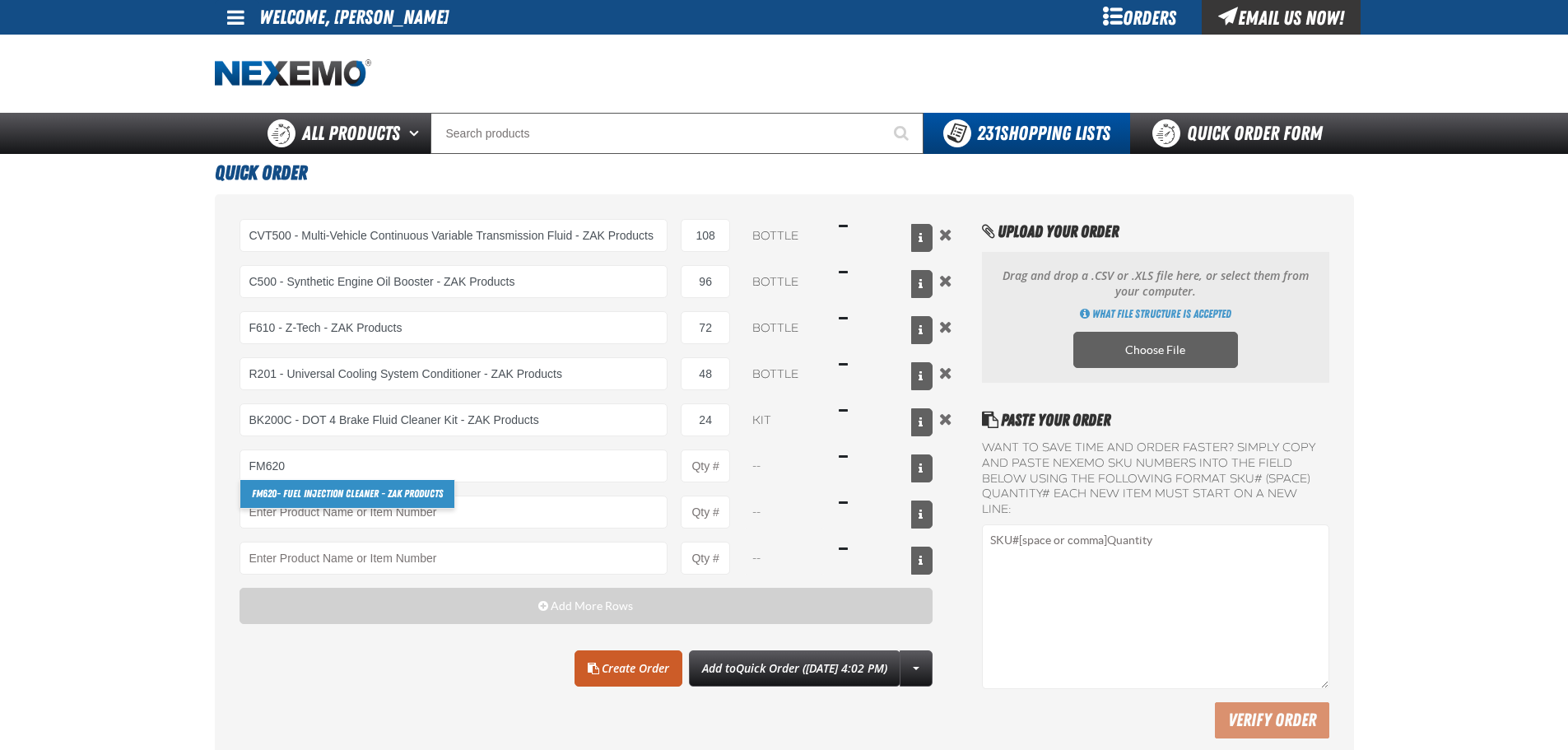
click at [413, 496] on link "FM620 - Fuel Injection Cleaner - ZAK Products" at bounding box center [347, 494] width 214 height 28
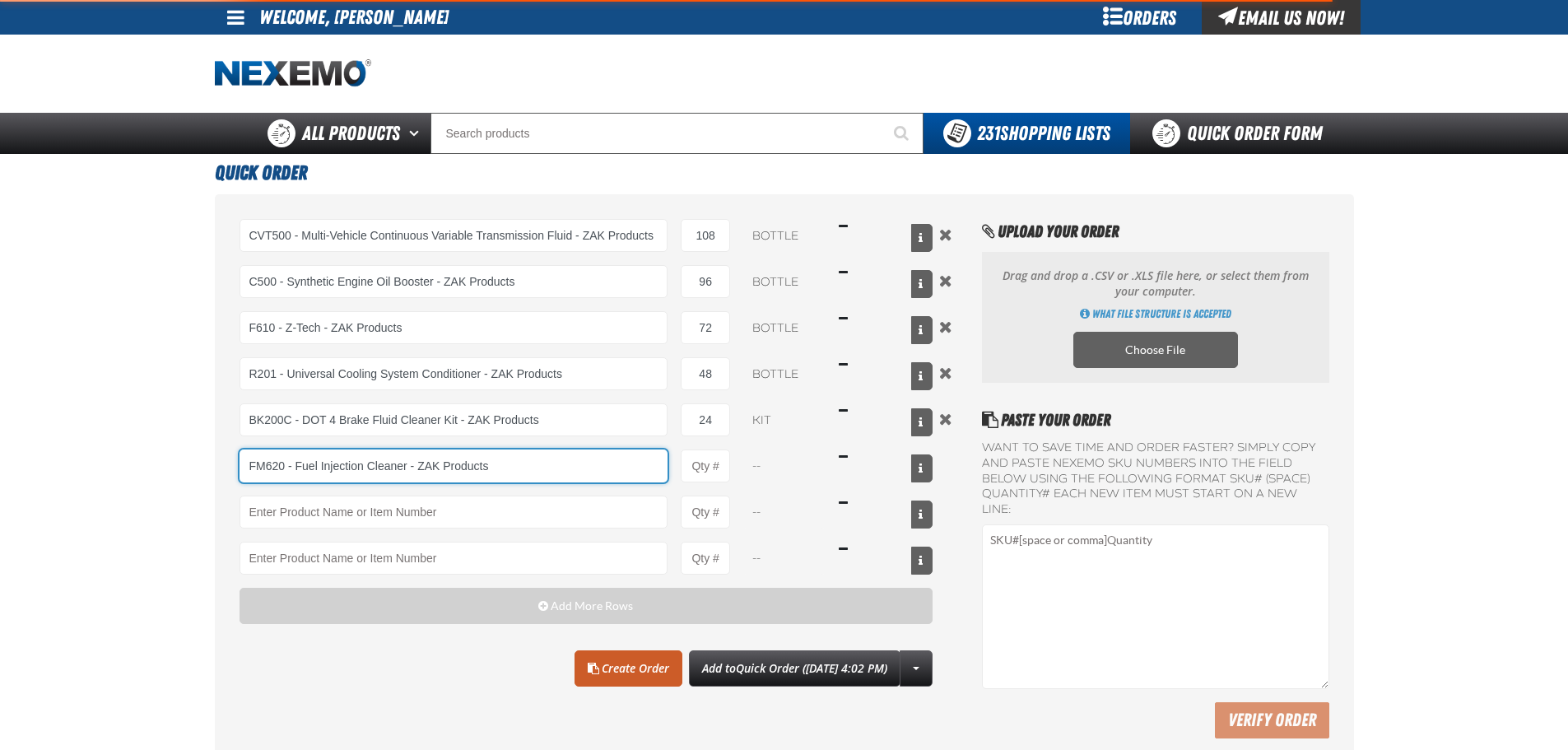
type input "FM620 - Fuel Injection Cleaner - ZAK Products"
type input "1"
select select "bottle"
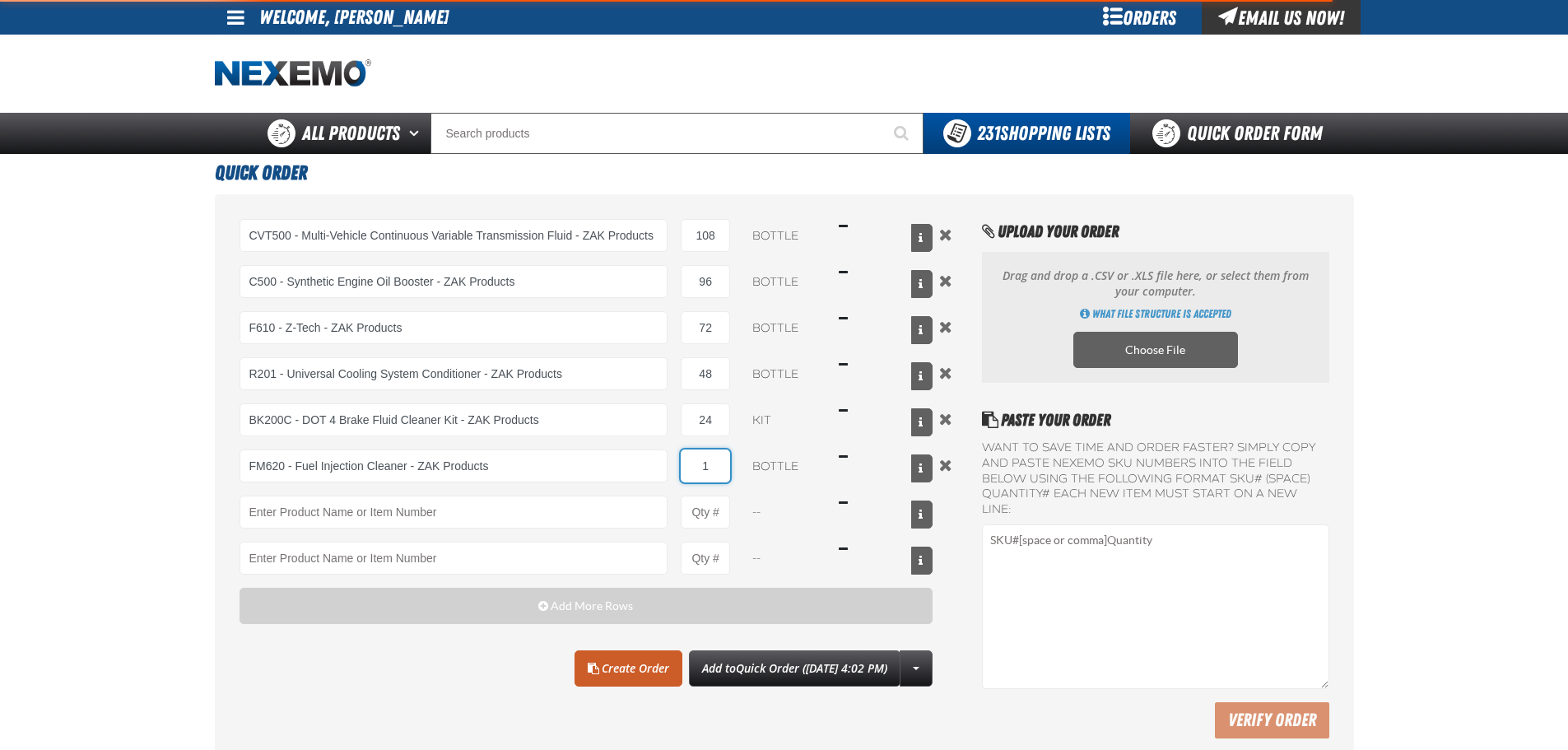
drag, startPoint x: 713, startPoint y: 464, endPoint x: 684, endPoint y: 475, distance: 31.0
click at [684, 475] on input "1" at bounding box center [704, 466] width 49 height 33
type input "FM620 - Fuel Injection Cleaner - ZAK Products"
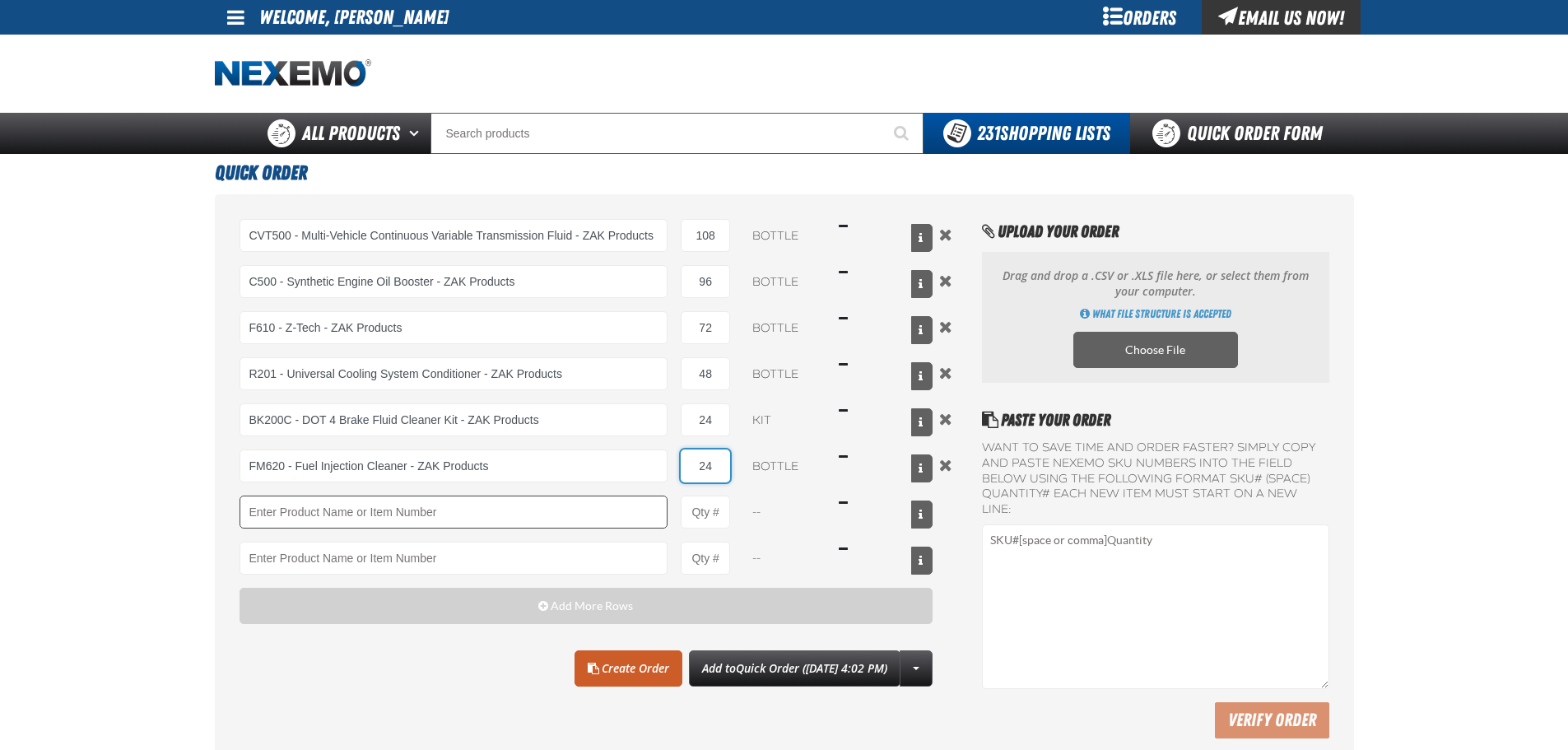
type input "24"
click at [551, 503] on input "Product" at bounding box center [454, 512] width 429 height 33
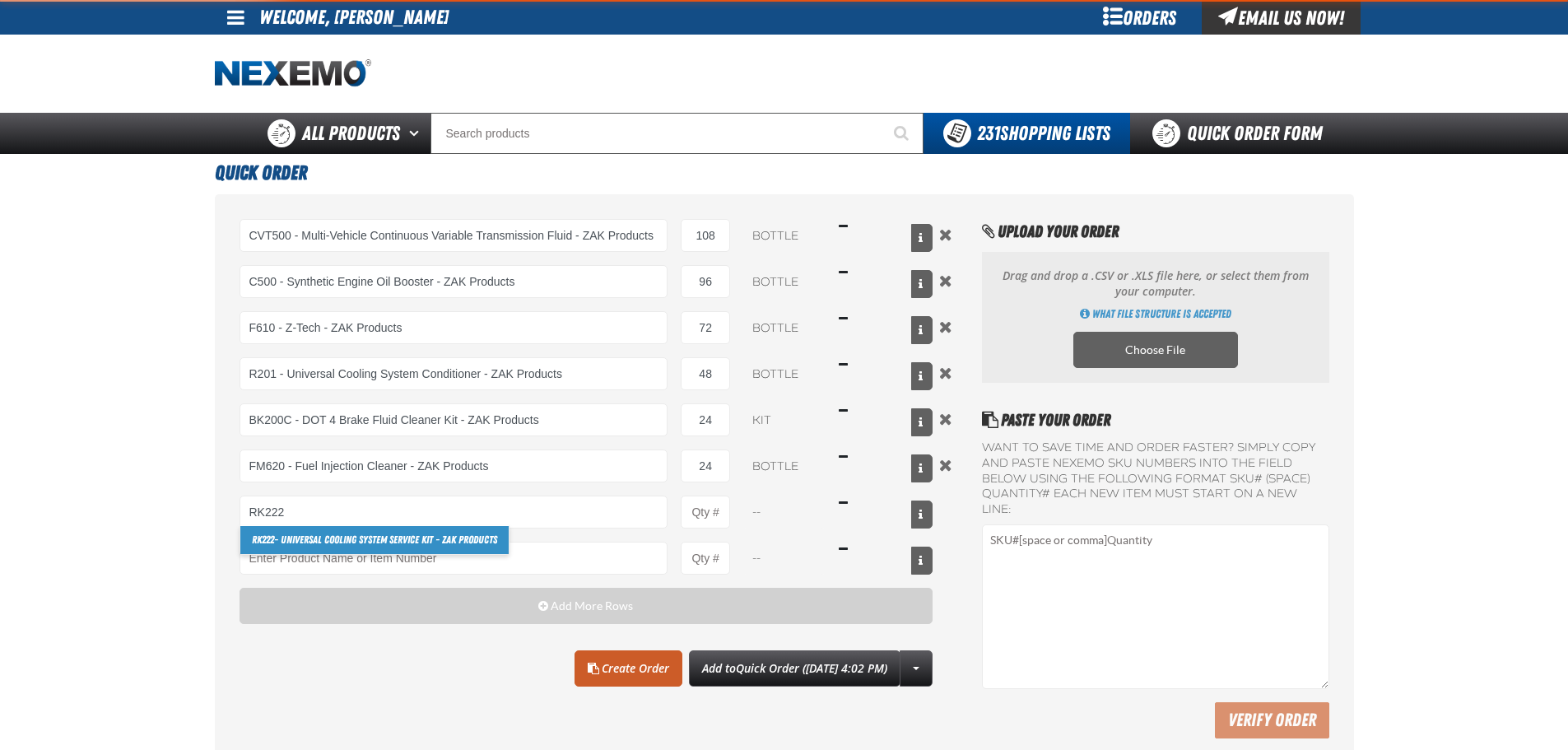
drag, startPoint x: 377, startPoint y: 535, endPoint x: 387, endPoint y: 534, distance: 10.0
click at [377, 535] on link "RK222 - Universal Cooling System Service Kit - ZAK Products" at bounding box center [375, 539] width 269 height 28
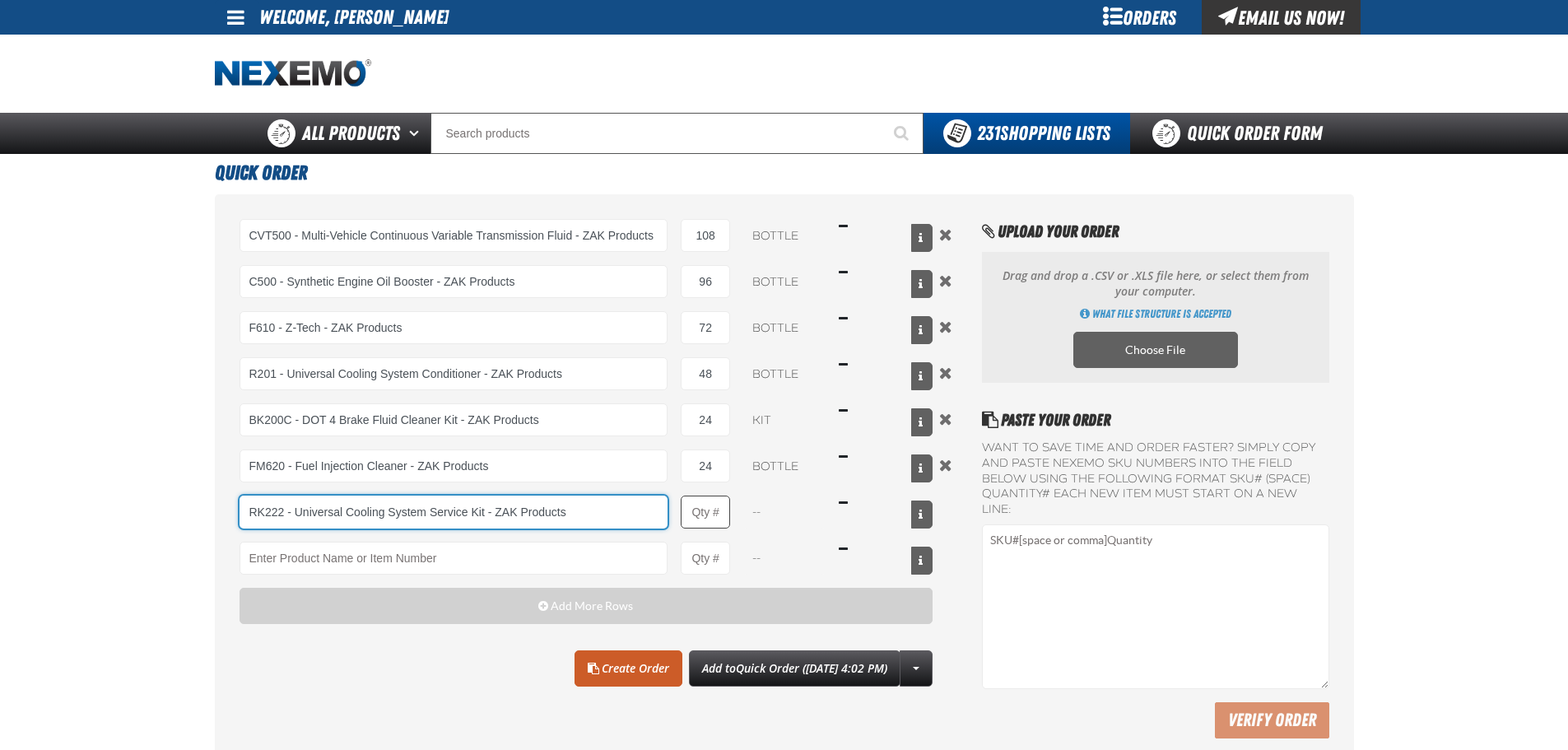
type input "RK222 - Universal Cooling System Service Kit - ZAK Products"
type input "1"
select select "kit"
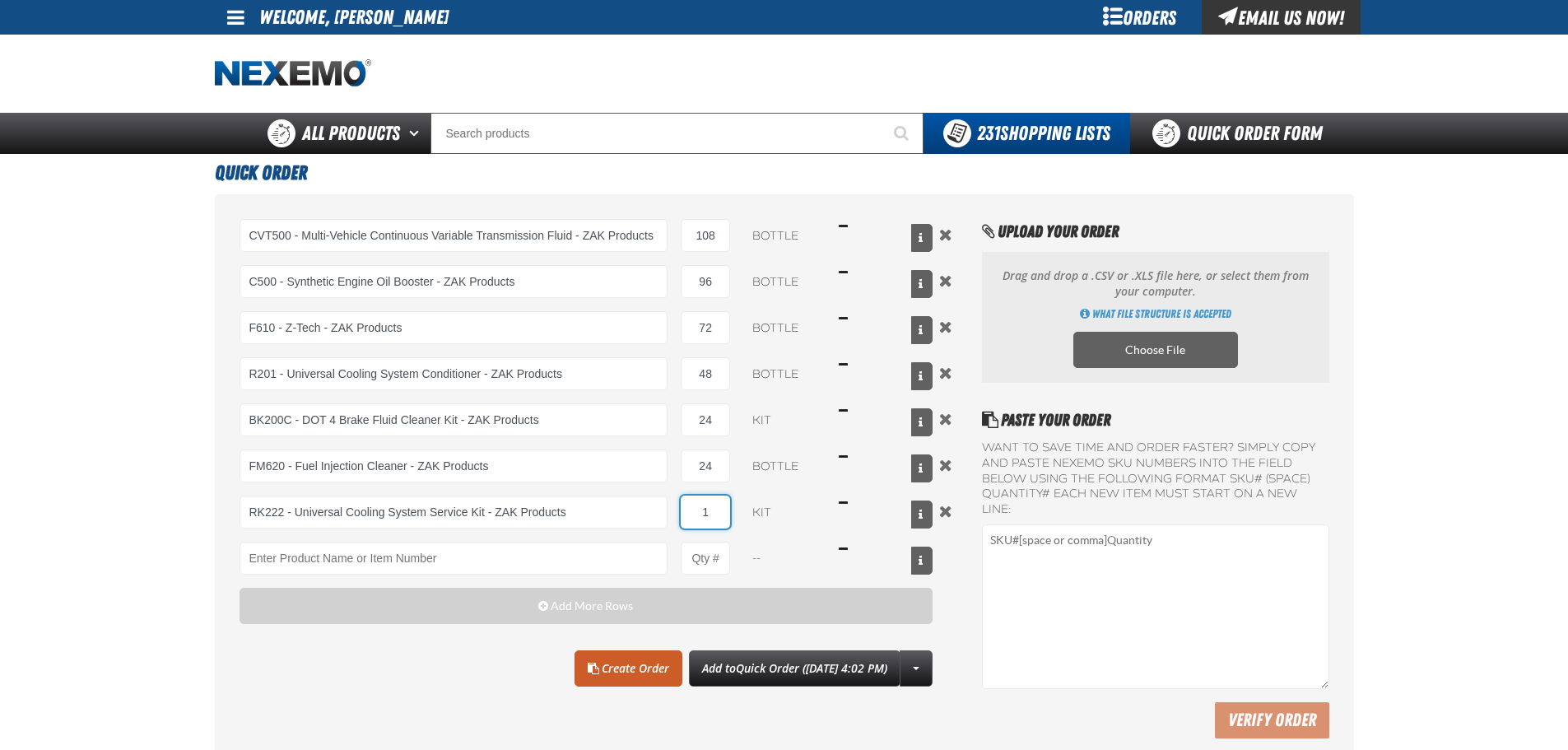
drag, startPoint x: 719, startPoint y: 499, endPoint x: 690, endPoint y: 510, distance: 31.0
click at [690, 509] on input "1" at bounding box center [704, 512] width 49 height 33
type input "RK222 - Universal Cooling System Service Kit - ZAK Products"
type input "12"
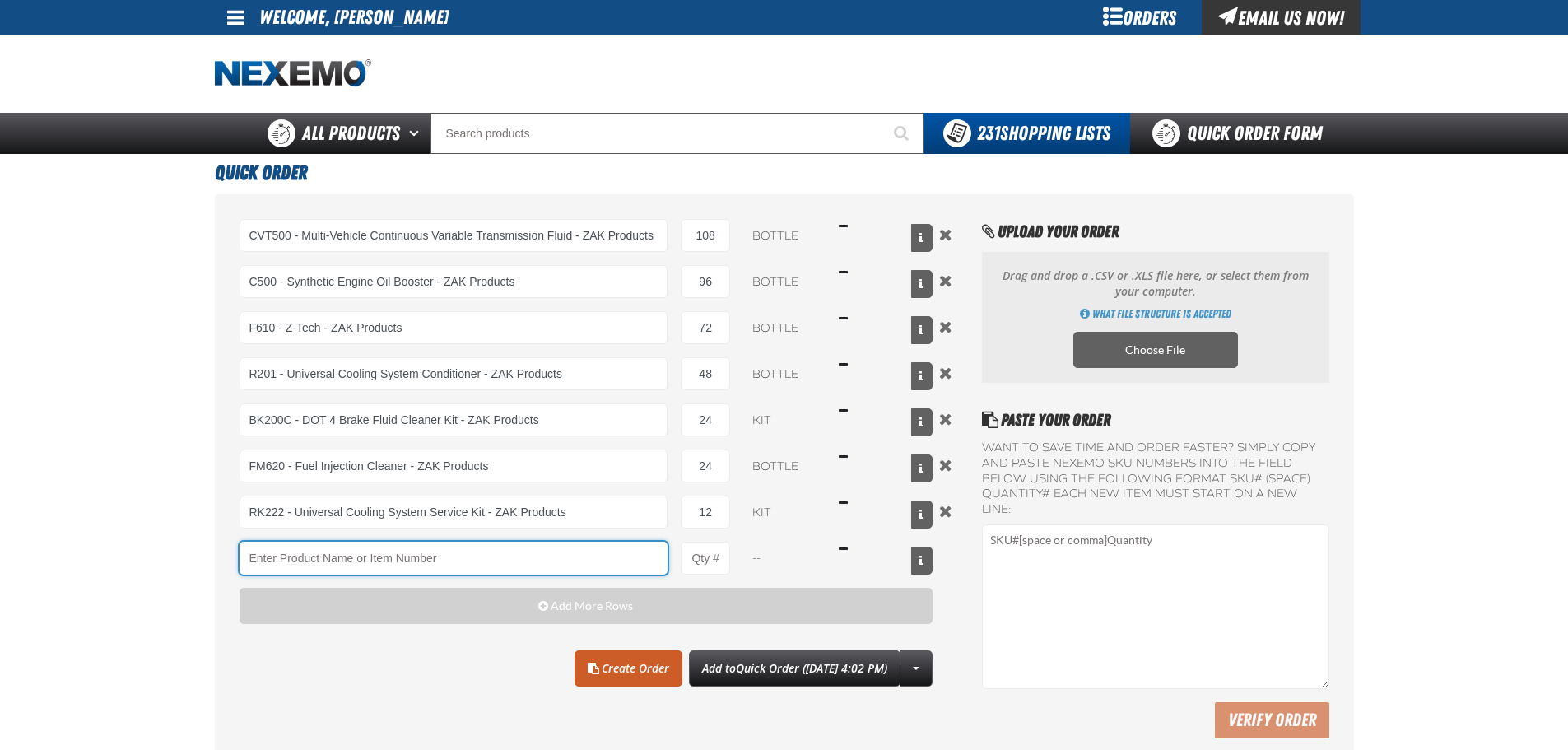
click at [596, 556] on input "Product" at bounding box center [454, 558] width 429 height 33
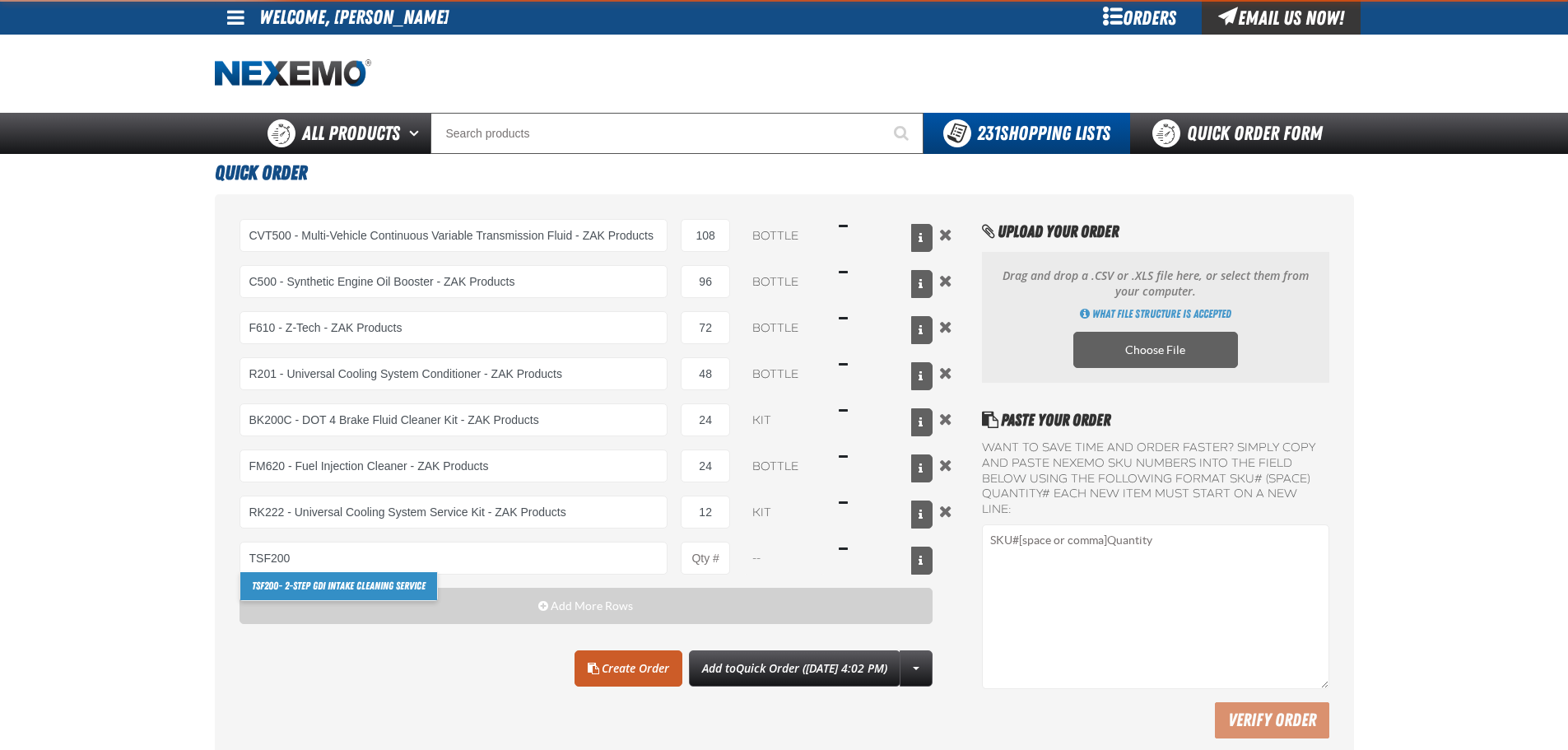
click at [302, 571] on div "TSF200 TSF200 - 2-Step GDI Intake Cleaning Service" at bounding box center [454, 558] width 429 height 33
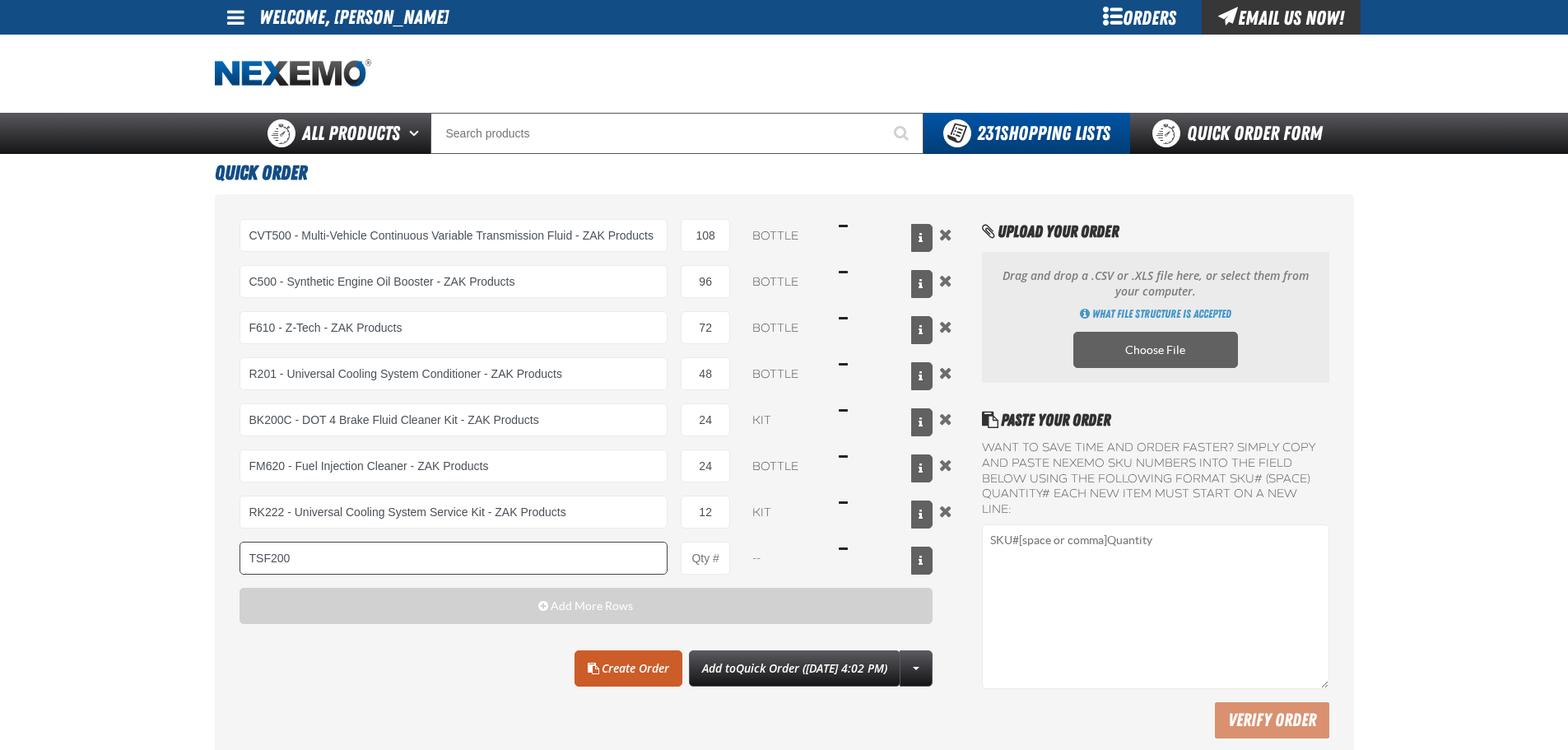
type input "TSF200 - 2-Step GDI Intake Cleaning Service"
type input "1"
select select "kit"
drag, startPoint x: 720, startPoint y: 558, endPoint x: 686, endPoint y: 560, distance: 34.1
click at [687, 558] on input "1" at bounding box center [704, 558] width 49 height 33
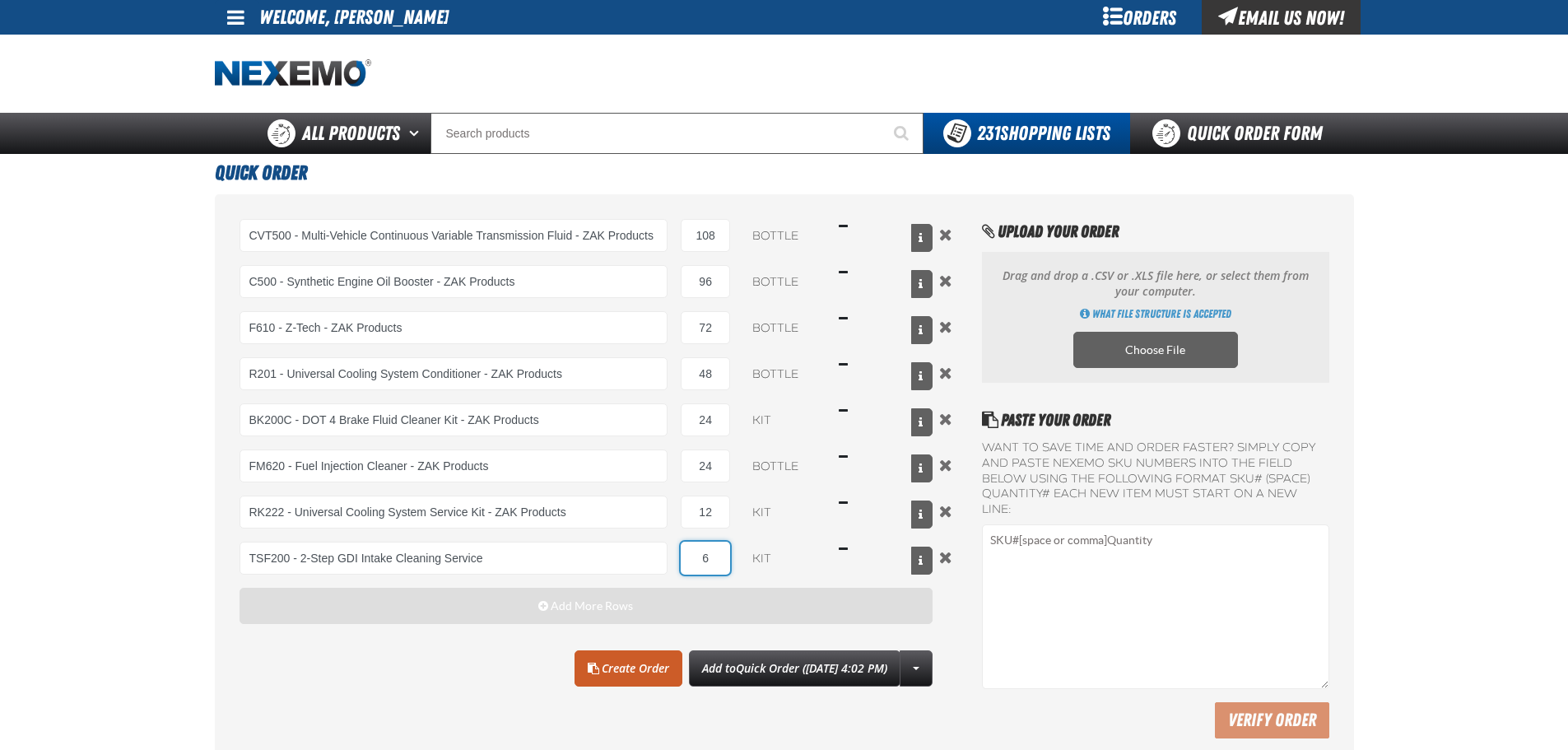
type input "6"
click at [637, 610] on button "Add More Rows" at bounding box center [586, 605] width 694 height 36
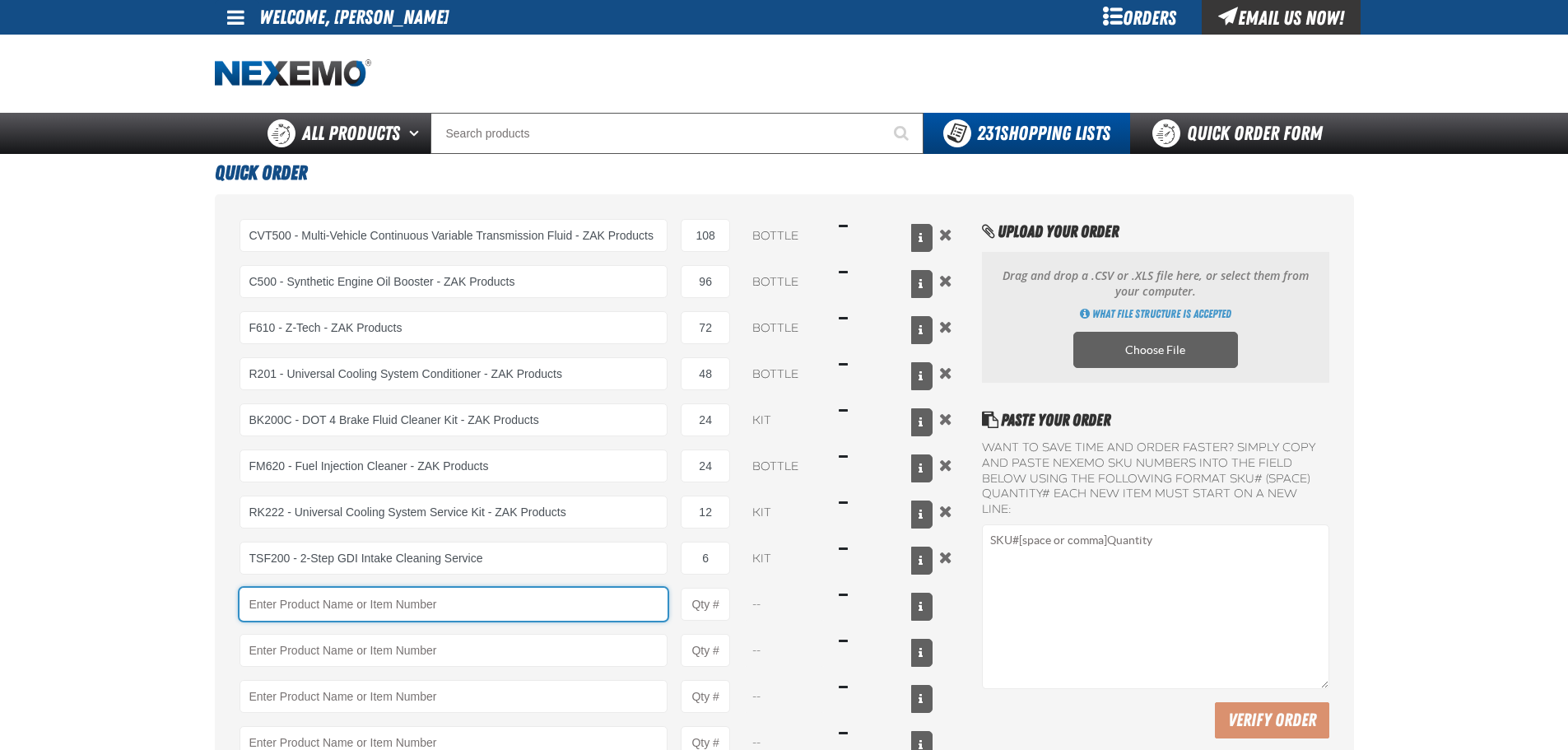
click at [386, 597] on input "Product" at bounding box center [454, 604] width 429 height 33
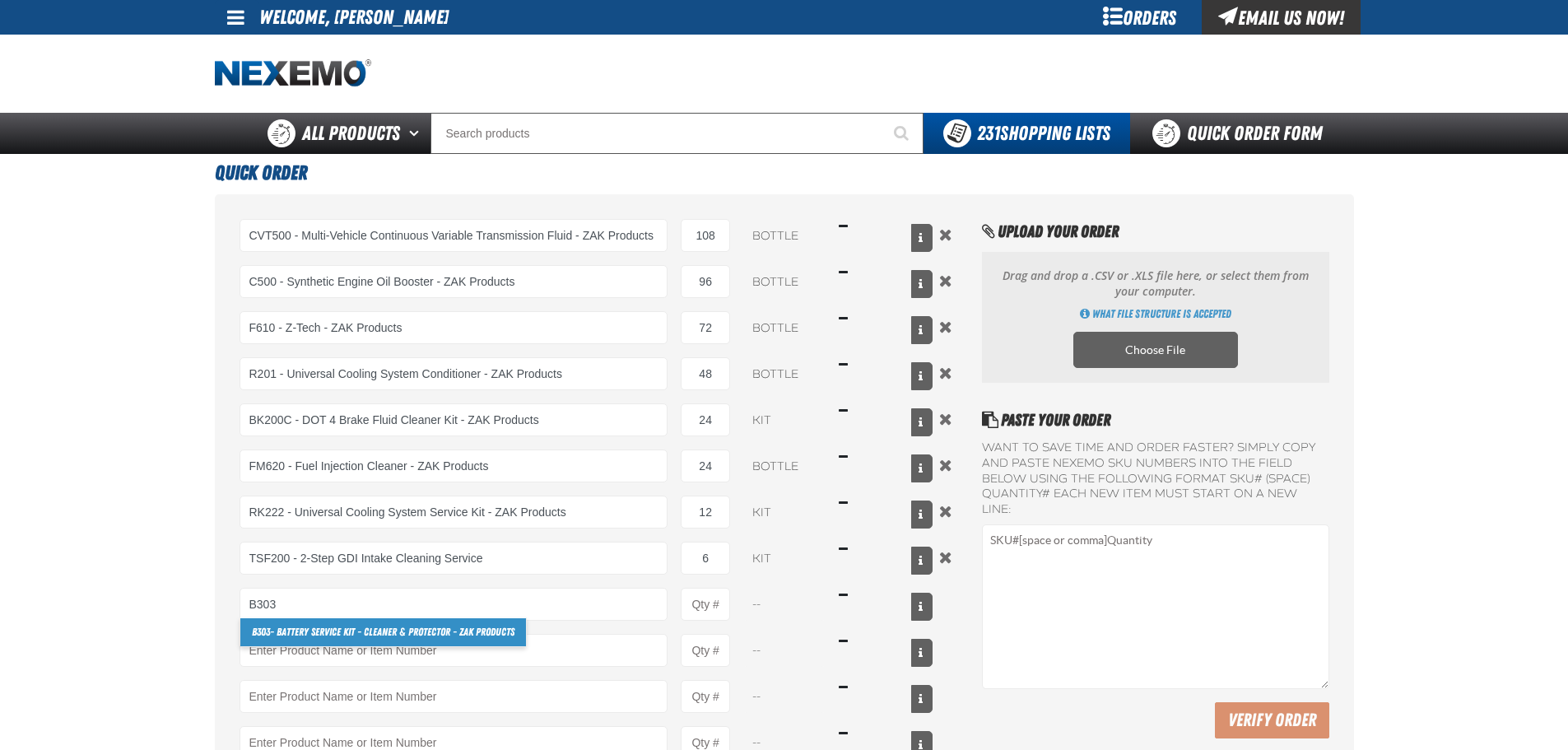
click at [319, 635] on link "B303 - Battery Service Kit - Cleaner & Protector - ZAK Products" at bounding box center [384, 632] width 286 height 28
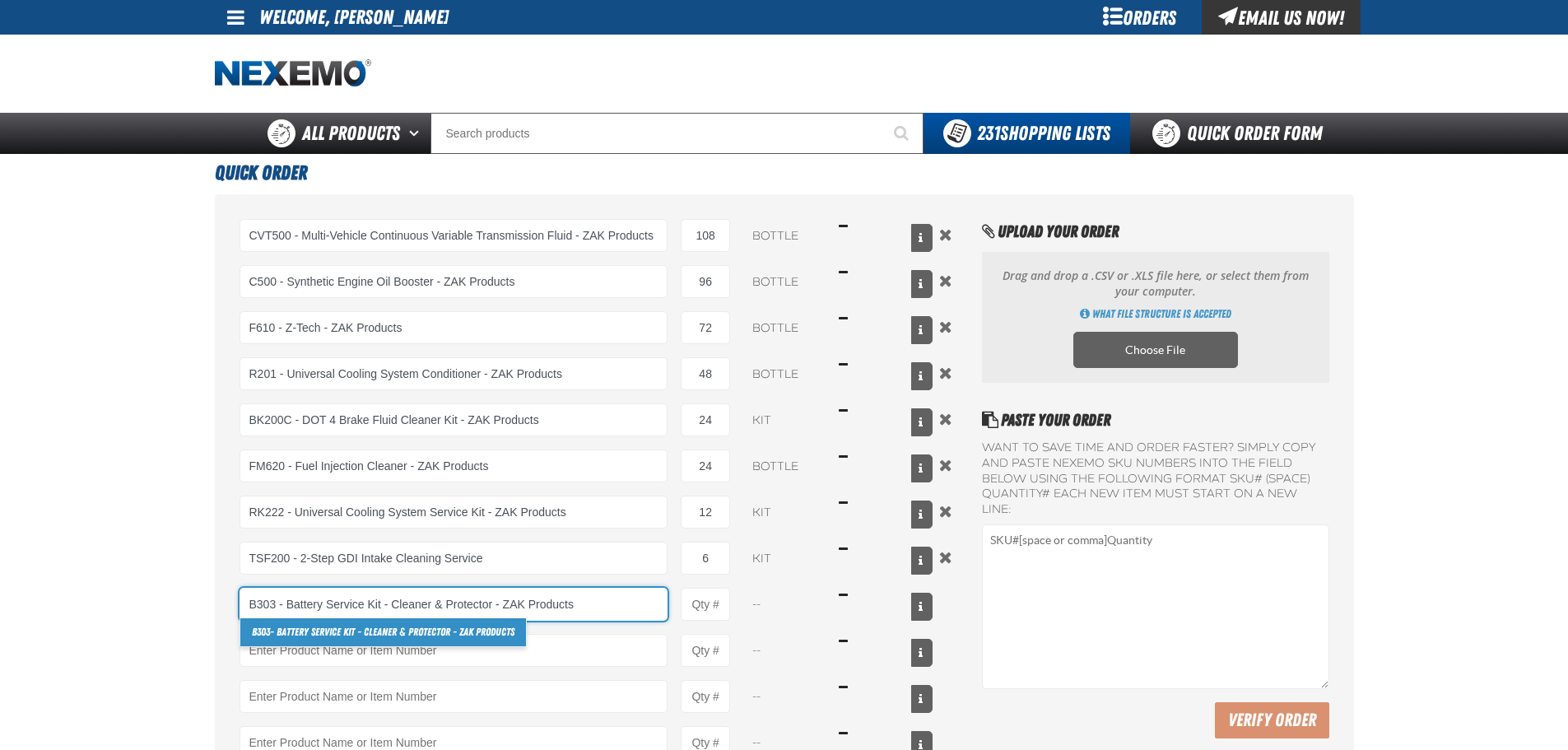
type input "B303 - Battery Service Kit - Cleaner &amp; Protector - ZAK Products"
type input "1"
select select "kit"
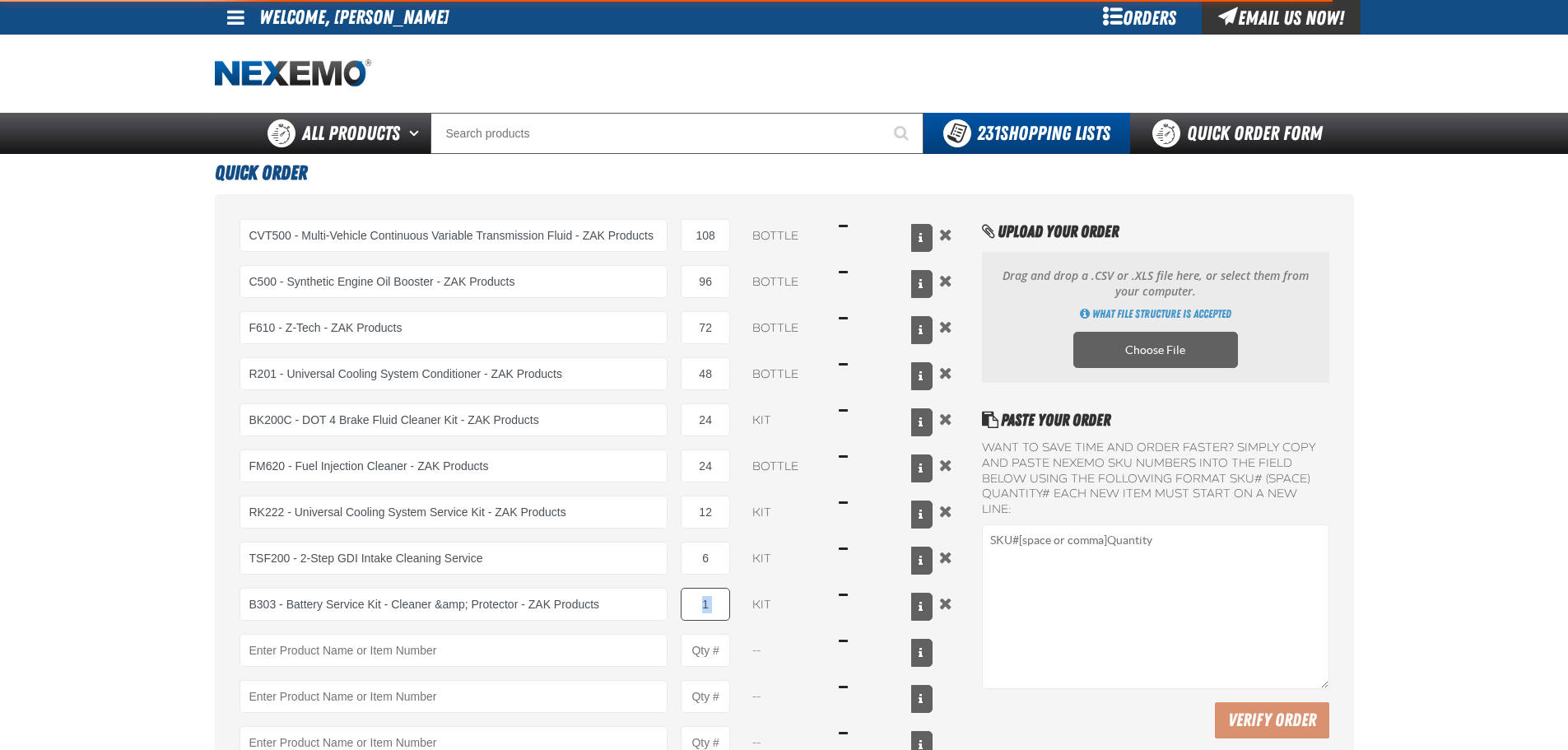
drag, startPoint x: 738, startPoint y: 602, endPoint x: 686, endPoint y: 597, distance: 52.2
click at [686, 597] on div "B303 - Battery Service Kit - Cleaner &amp; Protector - ZAK Products B303 - Batt…" at bounding box center [586, 604] width 694 height 33
type input "B303 - Battery Service Kit - Cleaner &amp; Protector - ZAK Products"
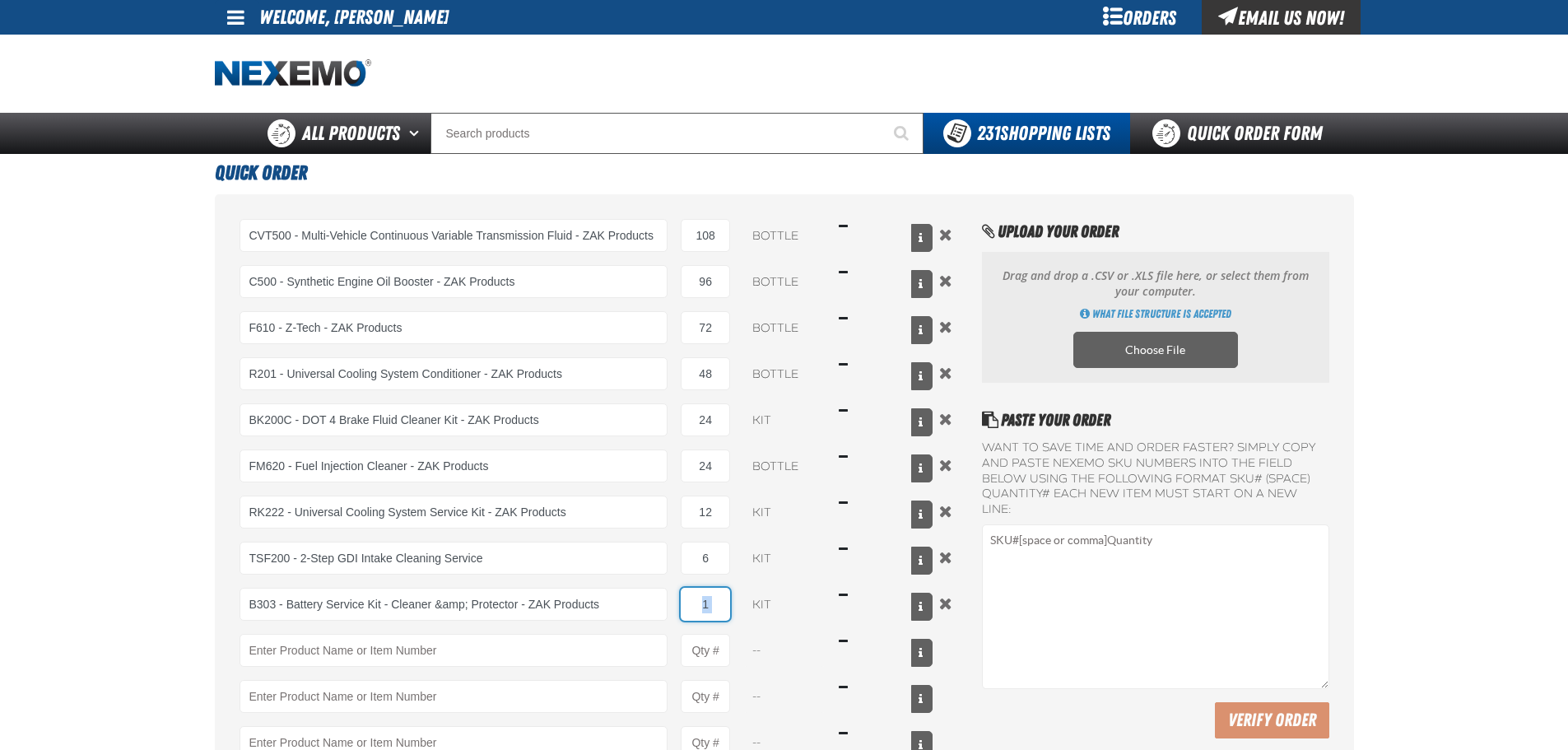
click at [702, 600] on input "1" at bounding box center [704, 604] width 49 height 33
type input "12"
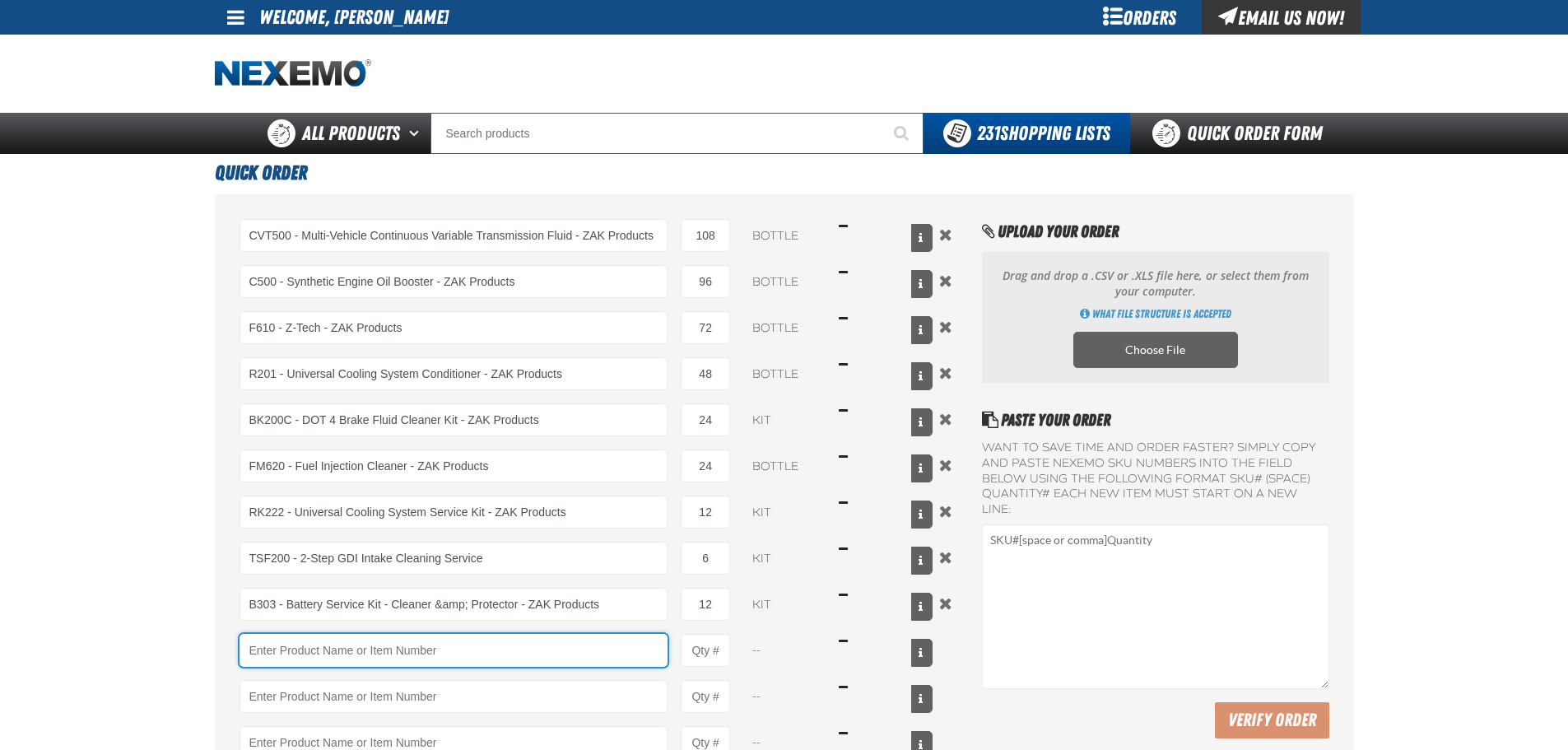
click at [462, 641] on input "Product" at bounding box center [454, 650] width 429 height 33
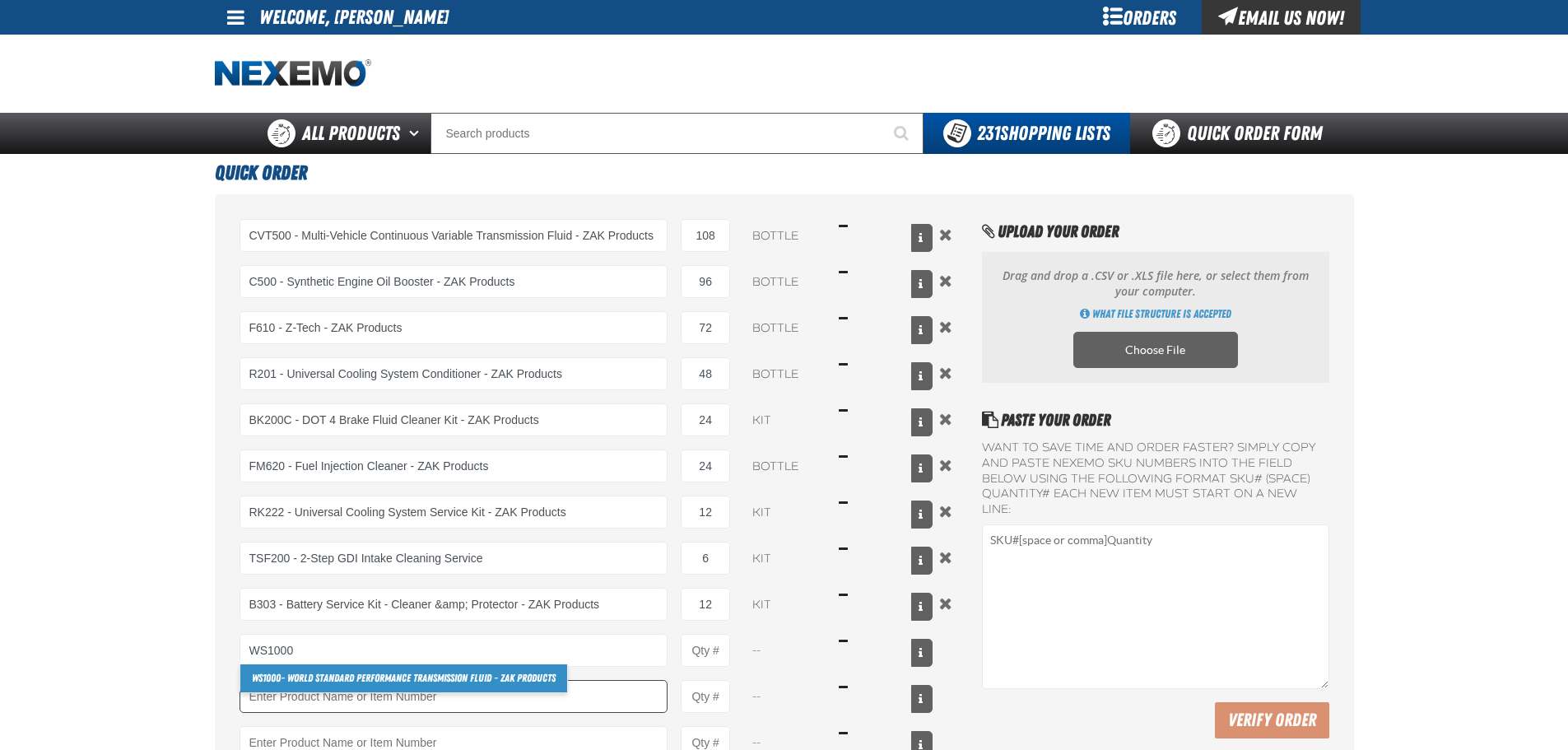
click at [329, 681] on link "WS1000 - World Standard Performance Transmission Fluid - ZAK Products" at bounding box center [404, 678] width 327 height 28
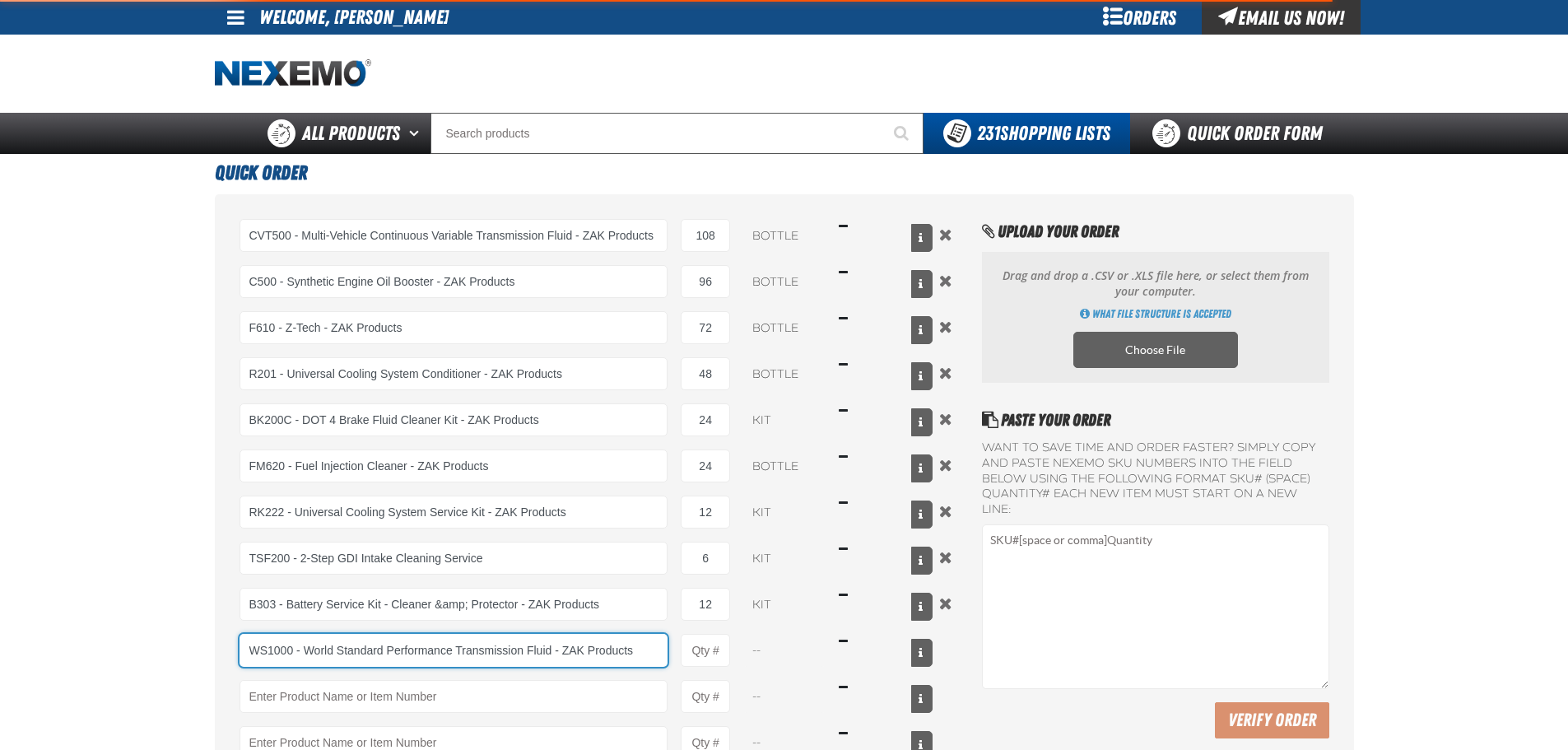
type input "WS1000 - World Standard Performance Transmission Fluid - ZAK Products"
type input "1"
select select "bottle"
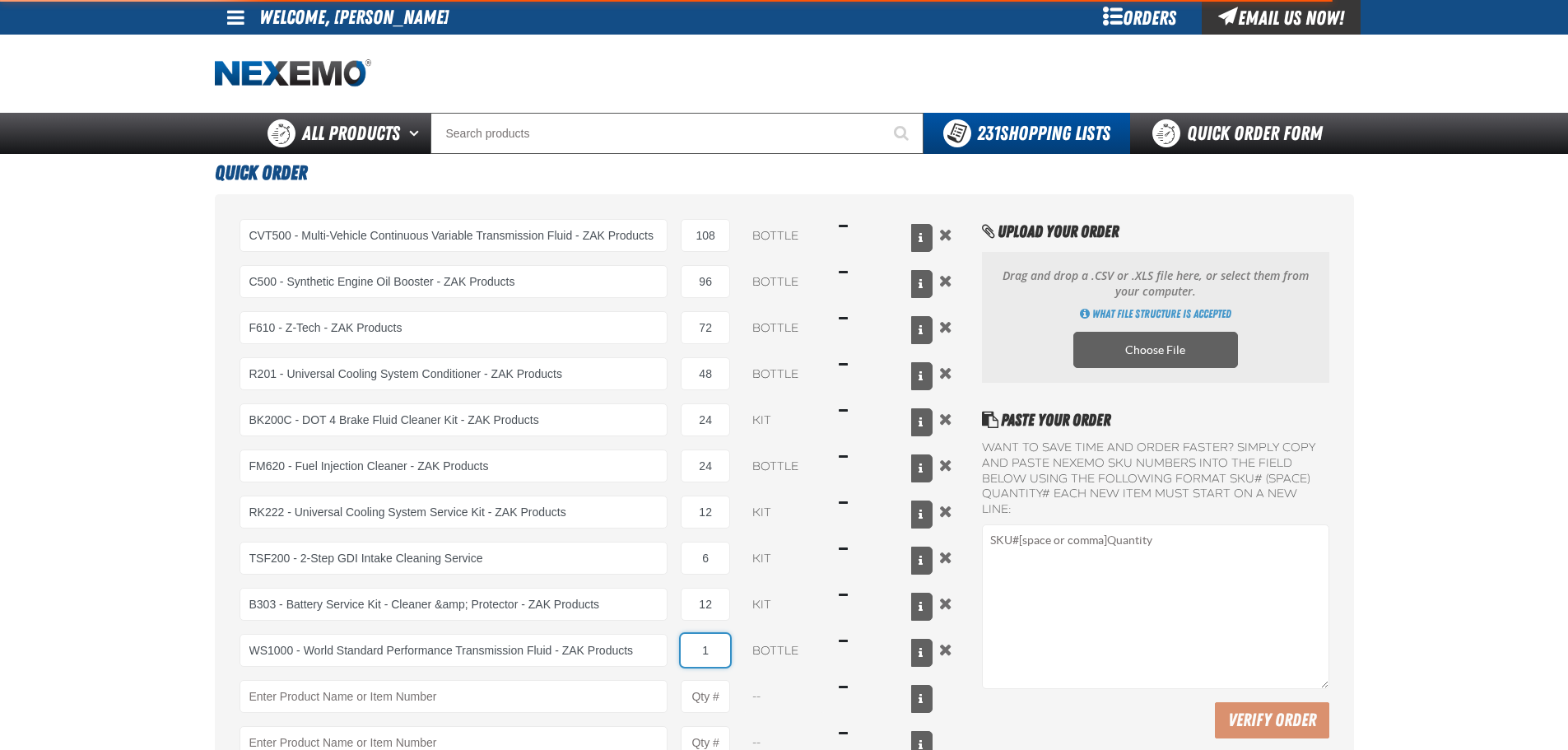
drag, startPoint x: 706, startPoint y: 641, endPoint x: 679, endPoint y: 647, distance: 27.7
click at [679, 647] on div "WS1000 - World Standard Performance Transmission Fluid - ZAK Products WS1000 - …" at bounding box center [586, 650] width 694 height 33
type input "WS1000 - World Standard Performance Transmission Fluid - ZAK Products"
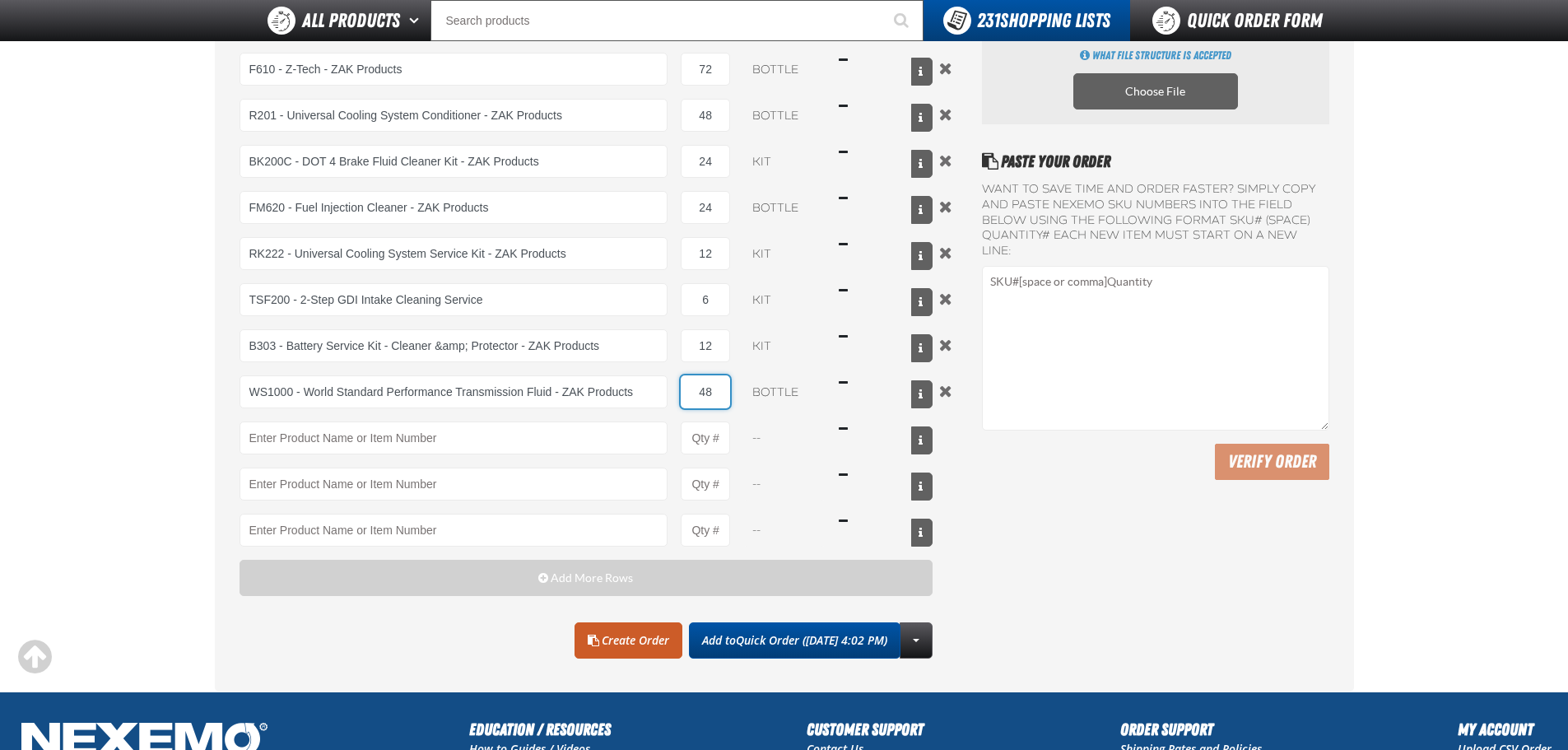
scroll to position [330, 0]
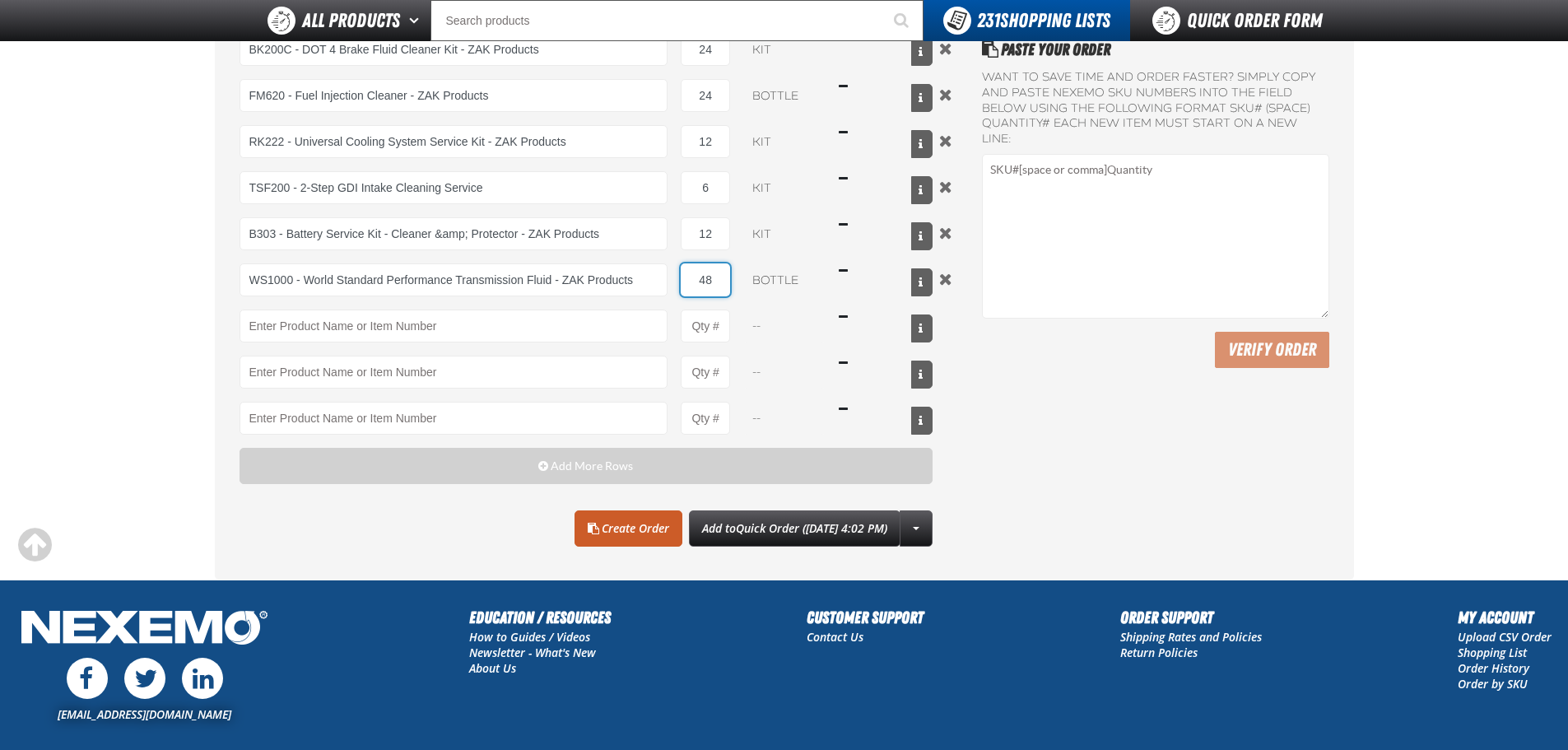
type input "48"
click at [1120, 471] on div "Paste Your Order Want to save time and order faster? Simply copy and paste NEXE…" at bounding box center [1155, 291] width 347 height 509
click at [609, 531] on link "Create Order" at bounding box center [629, 528] width 108 height 36
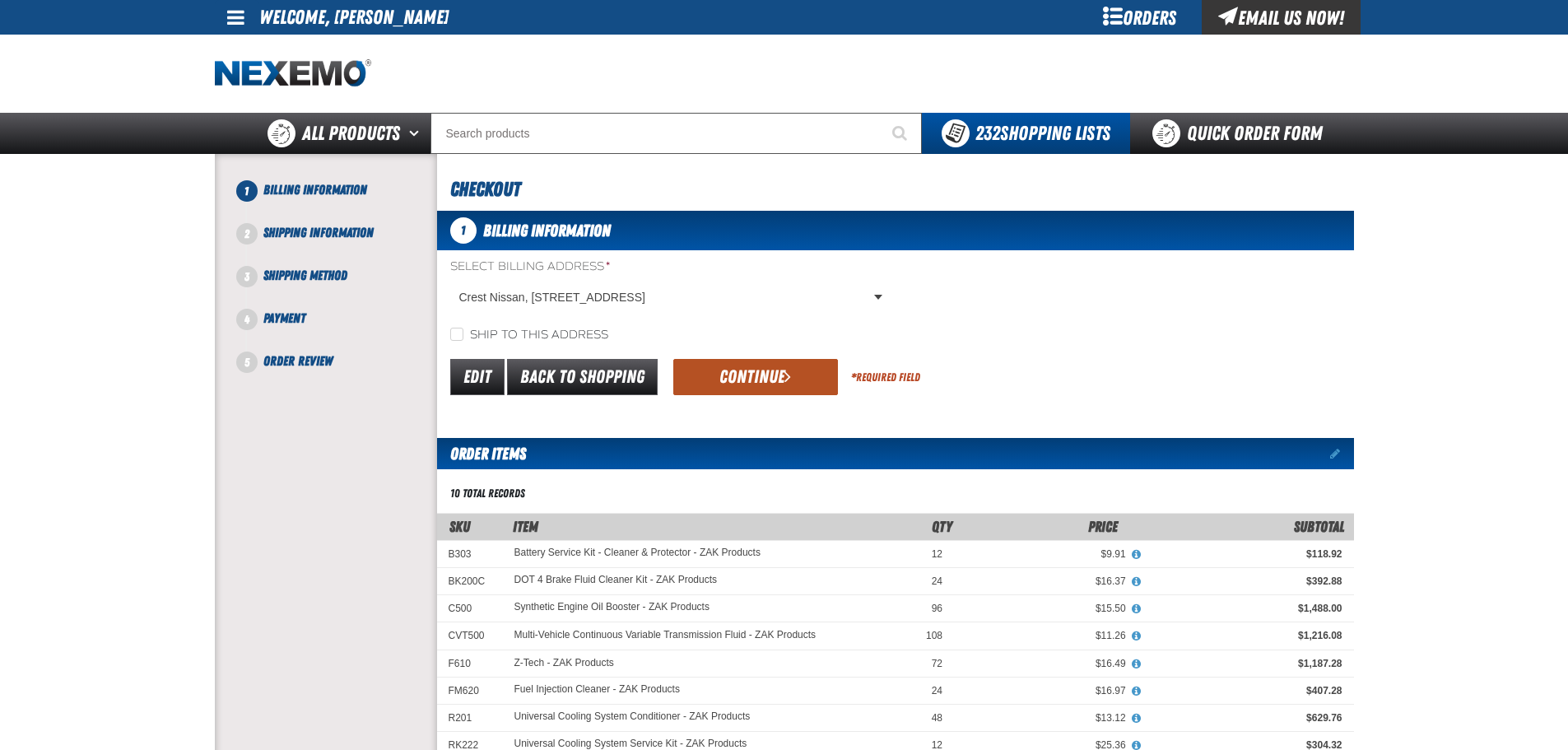
click at [758, 374] on button "Continue" at bounding box center [755, 376] width 164 height 36
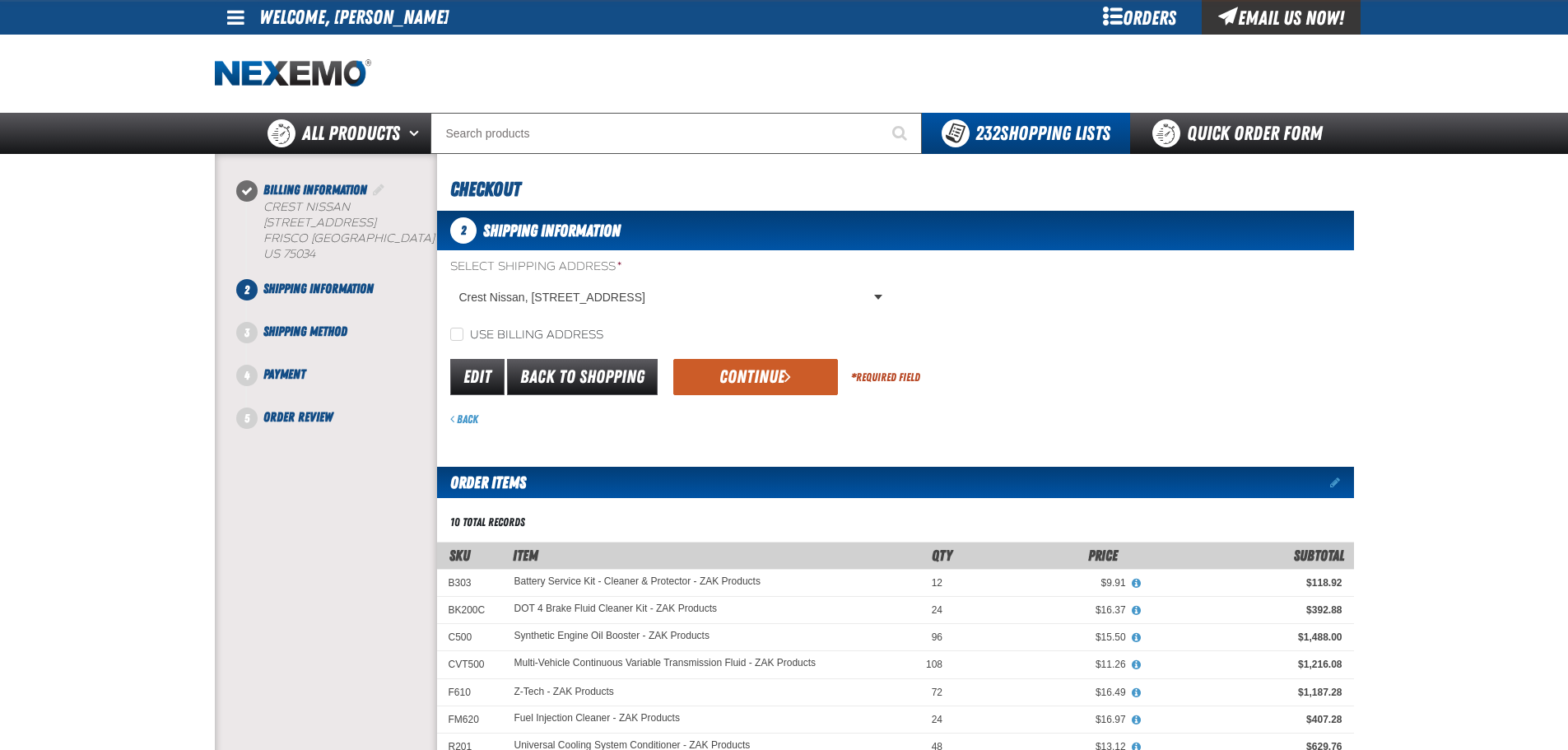
click at [757, 374] on button "Continue" at bounding box center [755, 376] width 164 height 36
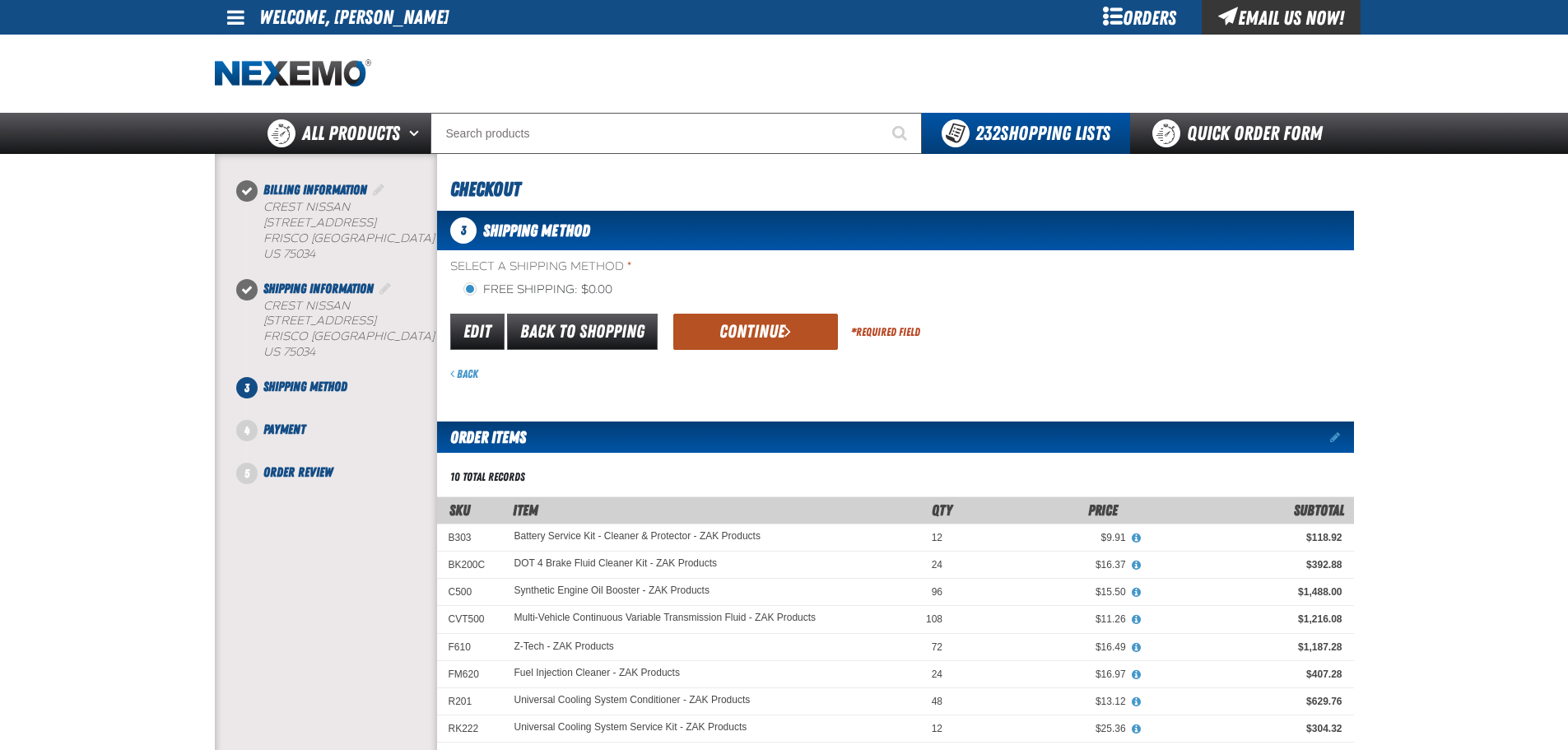
click at [758, 332] on button "Continue" at bounding box center [755, 332] width 164 height 36
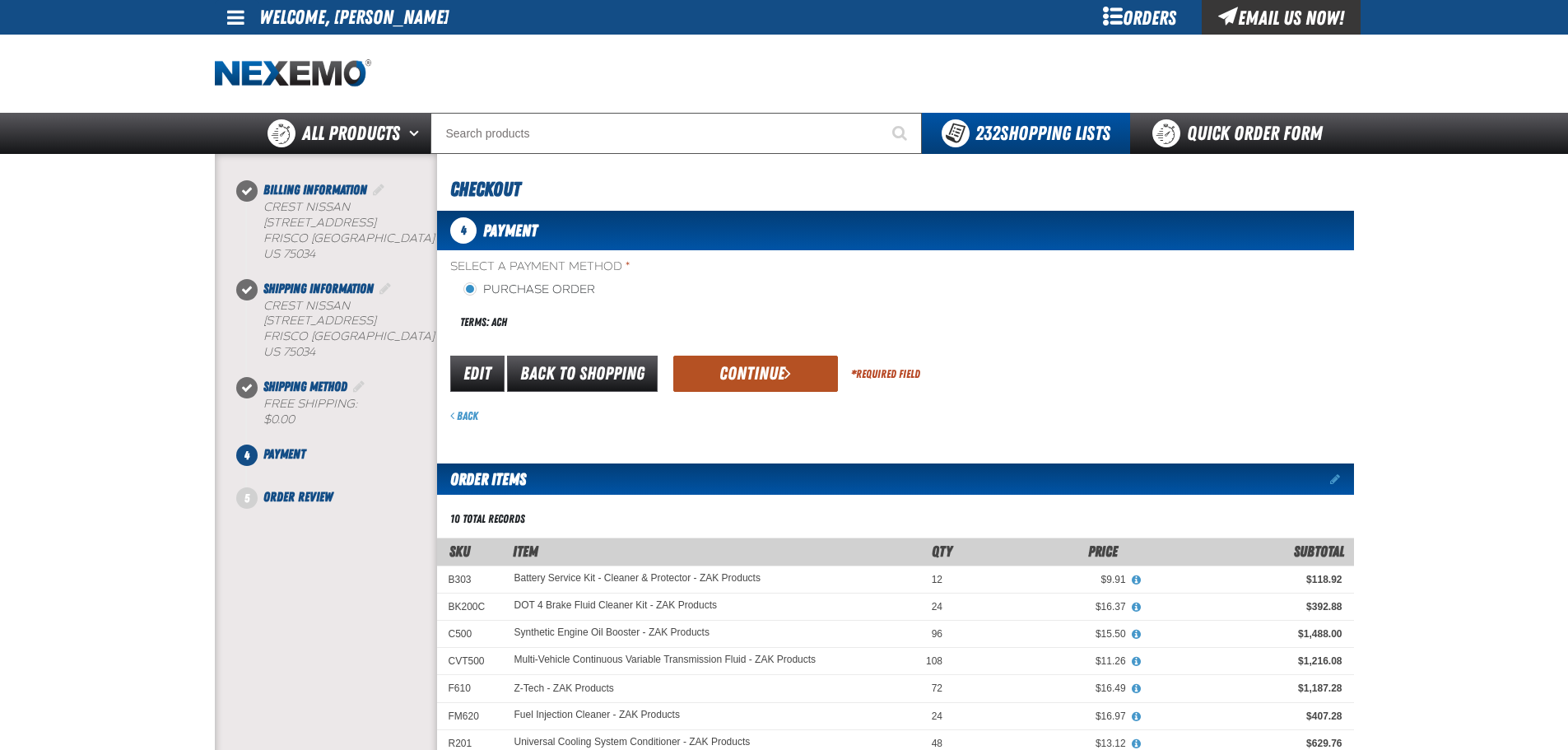
click at [755, 361] on button "Continue" at bounding box center [755, 373] width 164 height 36
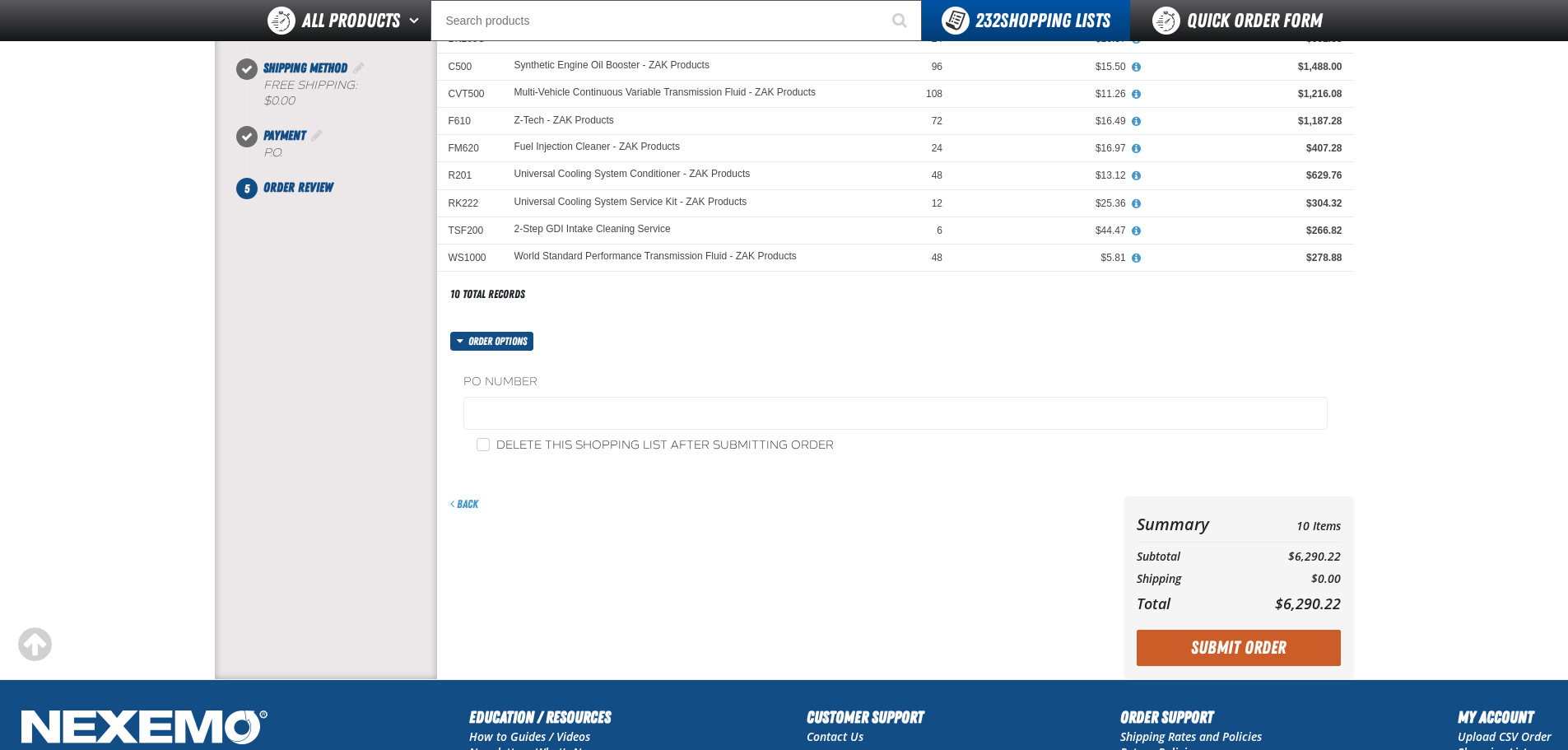
scroll to position [330, 0]
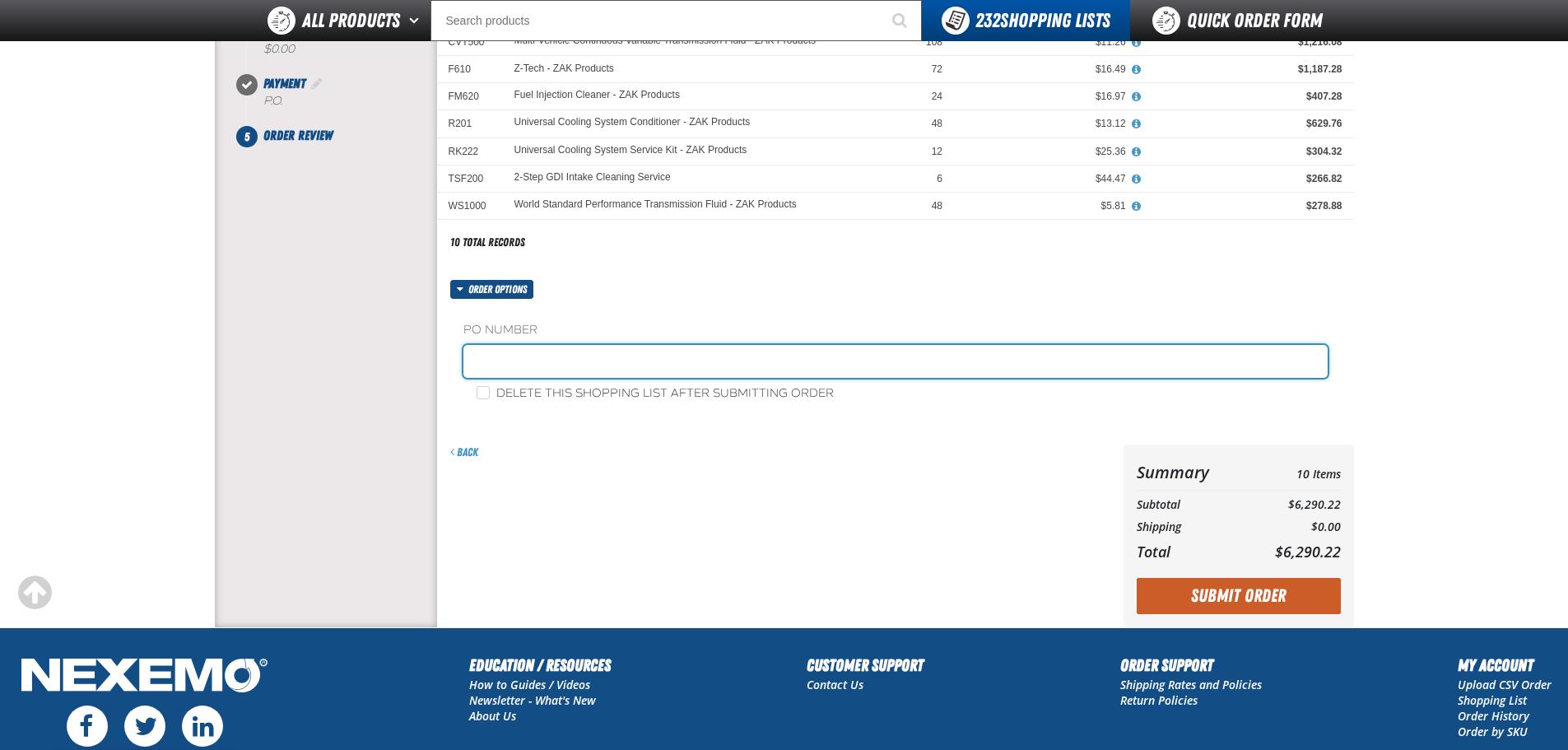
click at [564, 366] on input "text" at bounding box center [896, 361] width 864 height 33
type input "ZAK0911"
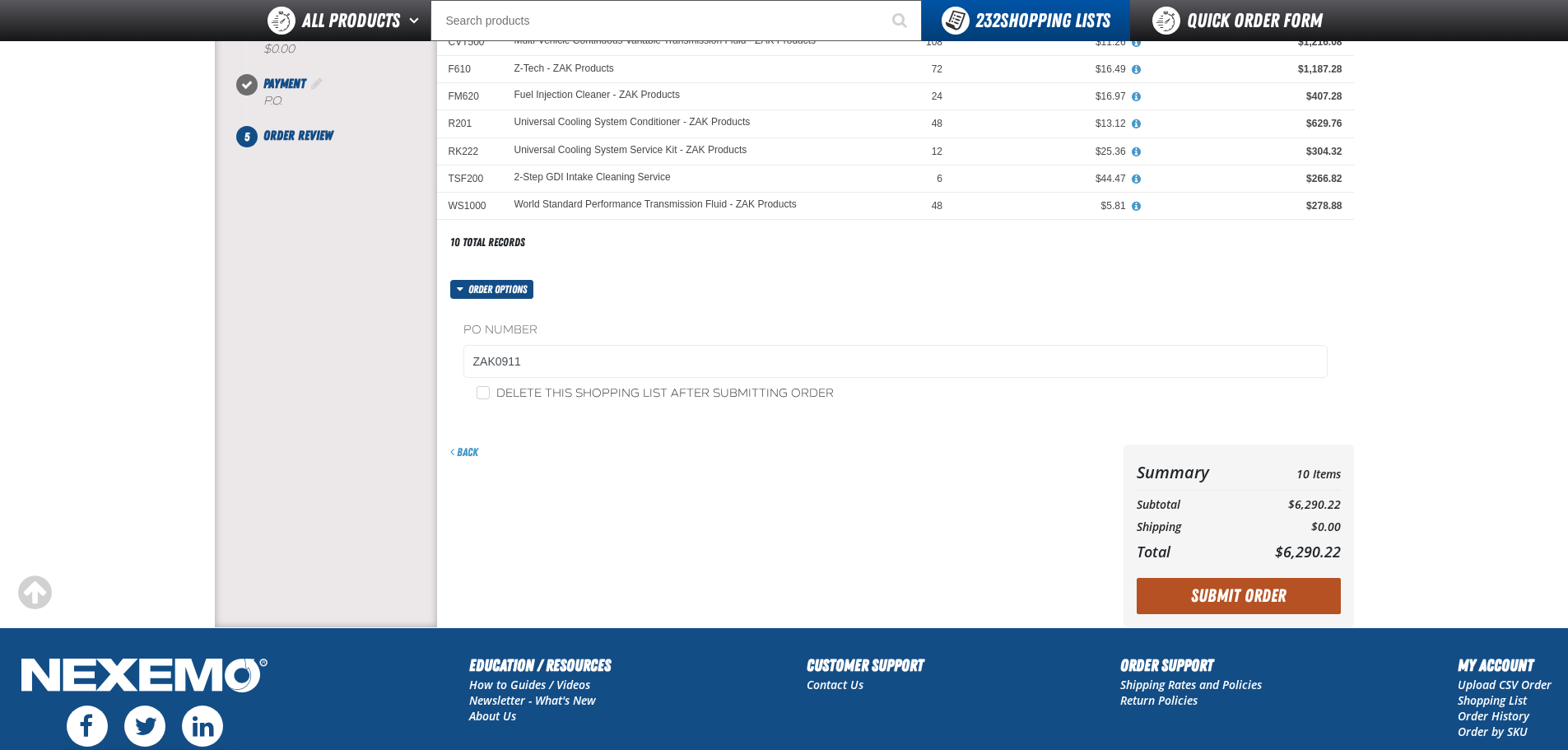
click at [1263, 591] on button "Submit Order" at bounding box center [1238, 595] width 204 height 36
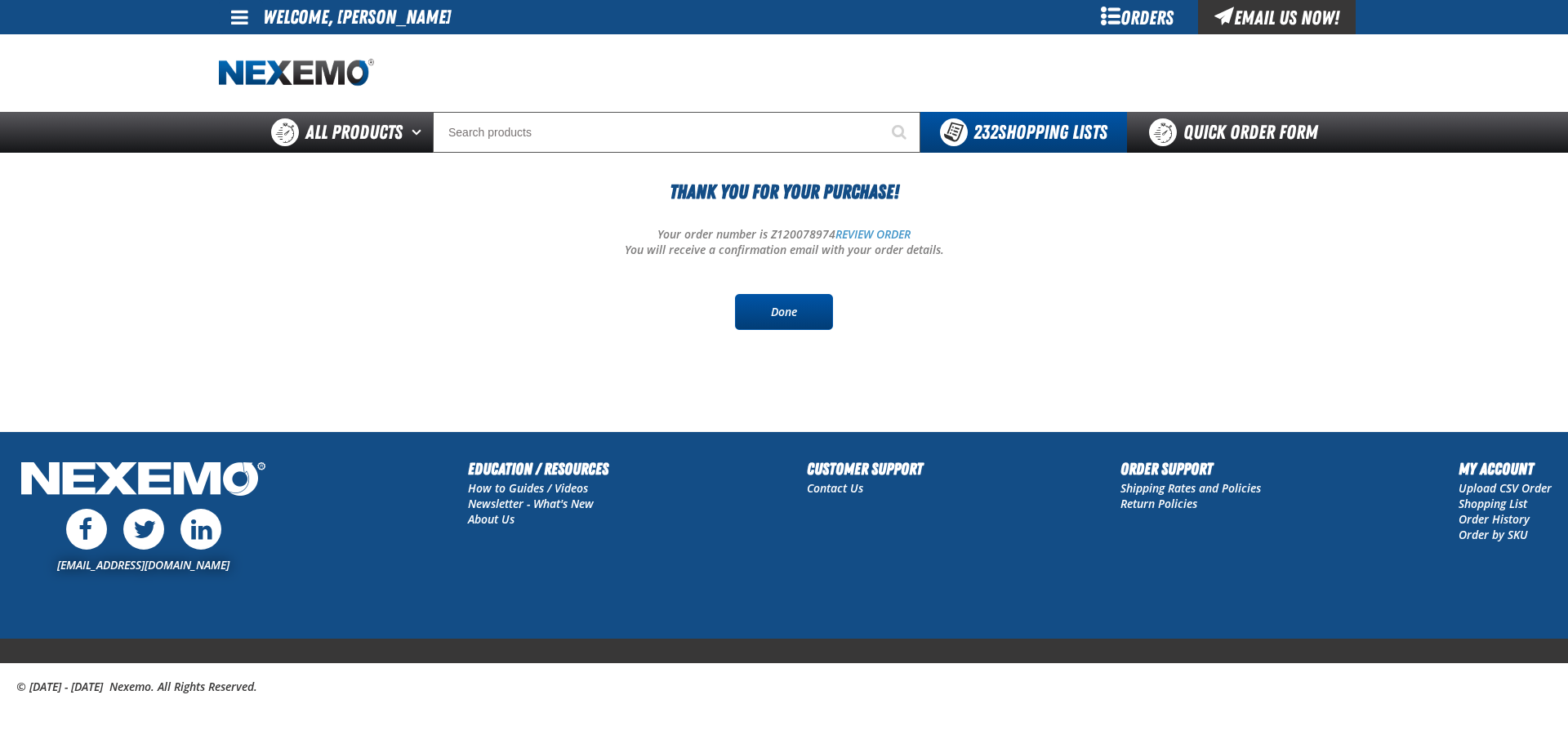
click at [785, 307] on link "Done" at bounding box center [784, 312] width 98 height 35
